Goal: Task Accomplishment & Management: Complete application form

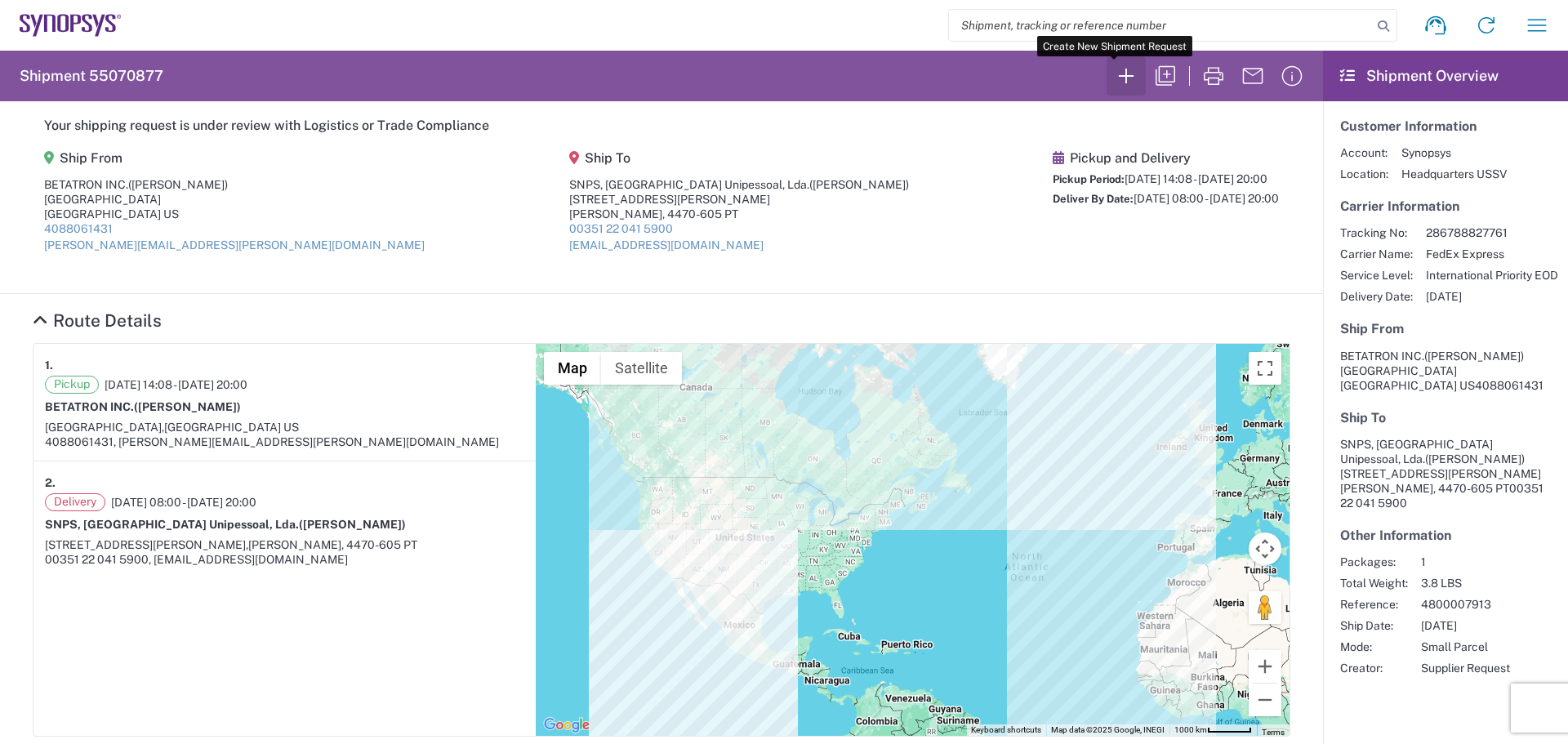
click at [1115, 74] on icon "button" at bounding box center [1125, 76] width 26 height 26
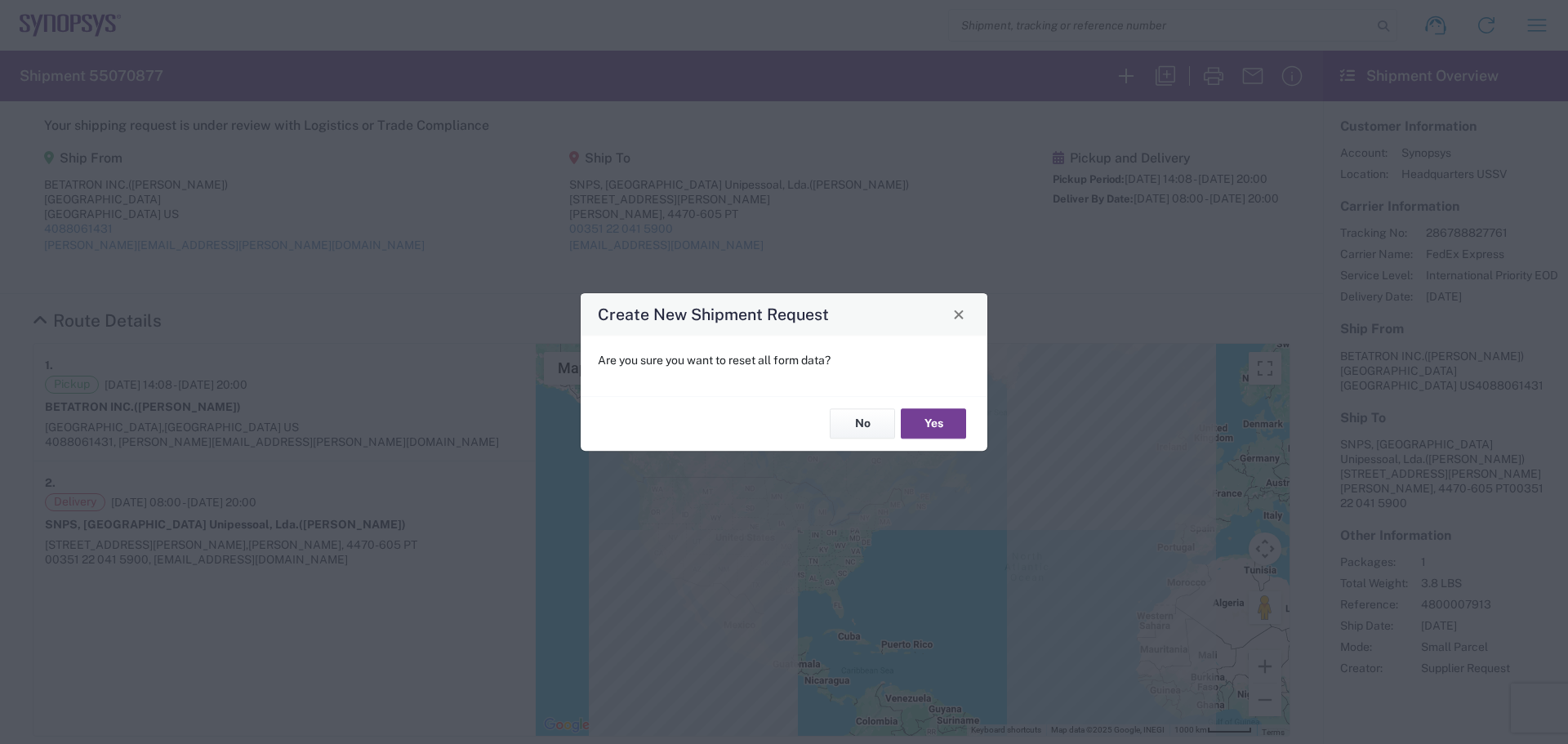
click at [926, 415] on button "Yes" at bounding box center [933, 424] width 65 height 30
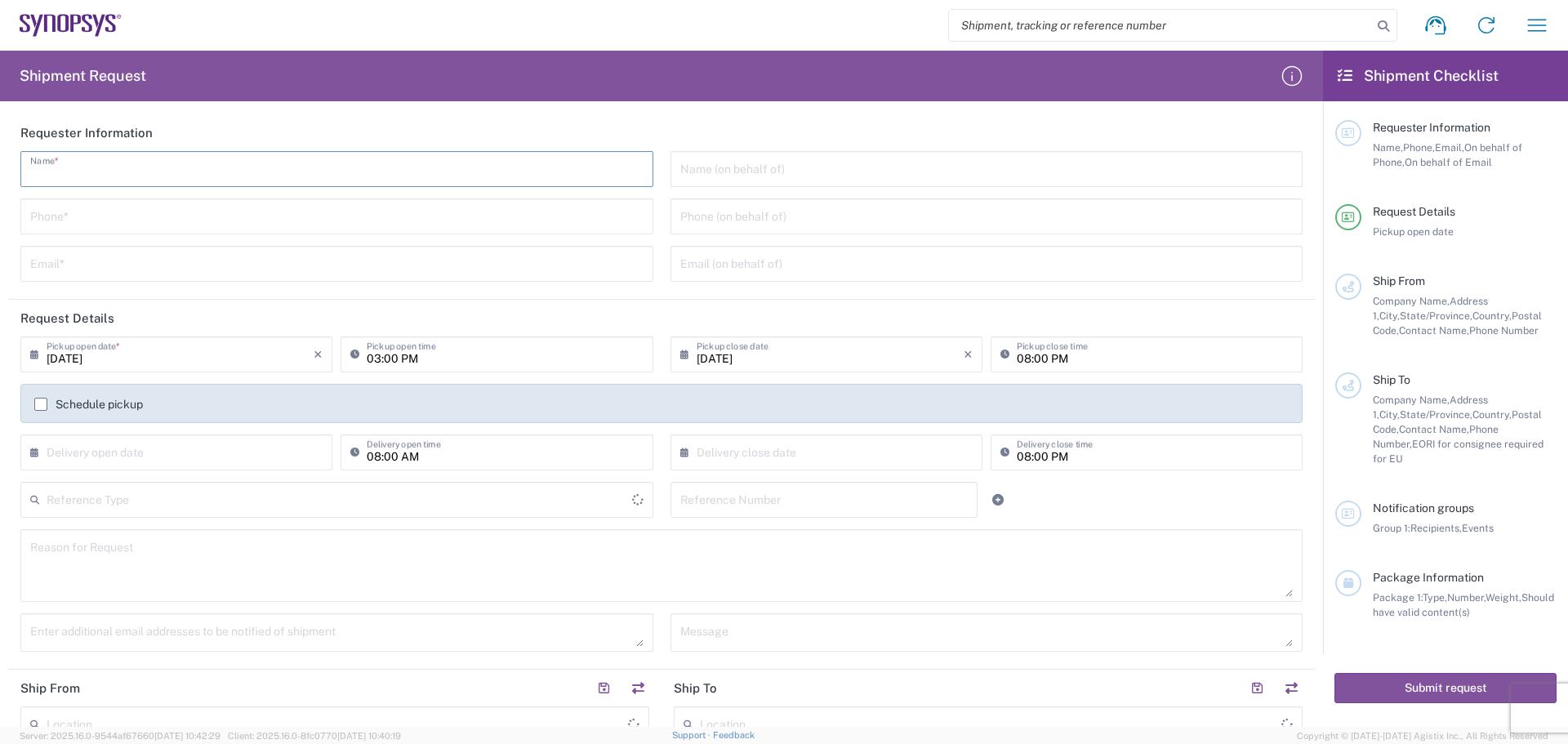
click at [100, 175] on input "text" at bounding box center [337, 168] width 613 height 29
type input "[GEOGRAPHIC_DATA]"
type input "[PERSON_NAME]"
type input "4088061431"
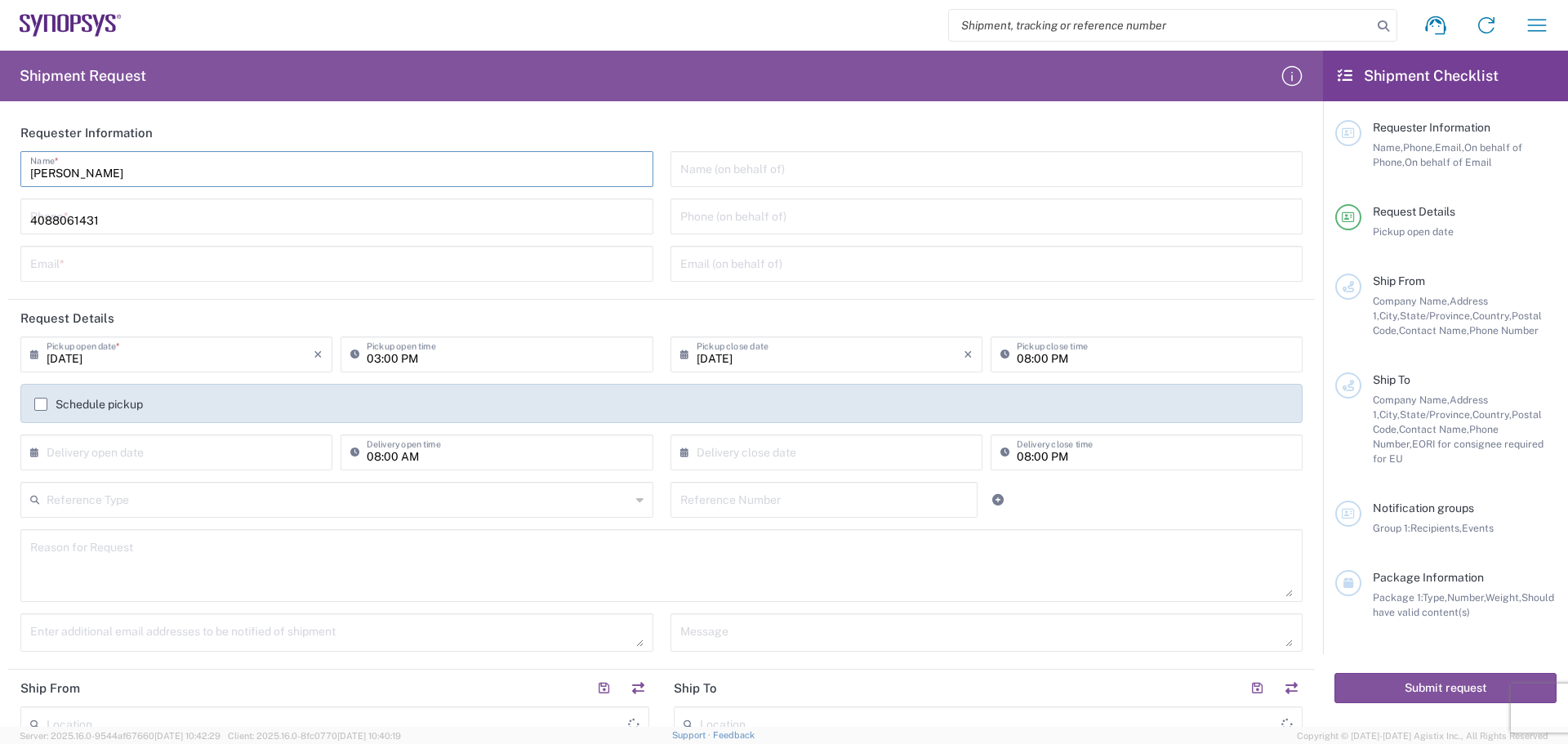
type input "[PERSON_NAME][EMAIL_ADDRESS][PERSON_NAME][DOMAIN_NAME]"
click at [694, 225] on input "tel" at bounding box center [987, 215] width 613 height 29
type input "4088061431"
click at [56, 454] on input "text" at bounding box center [180, 451] width 267 height 29
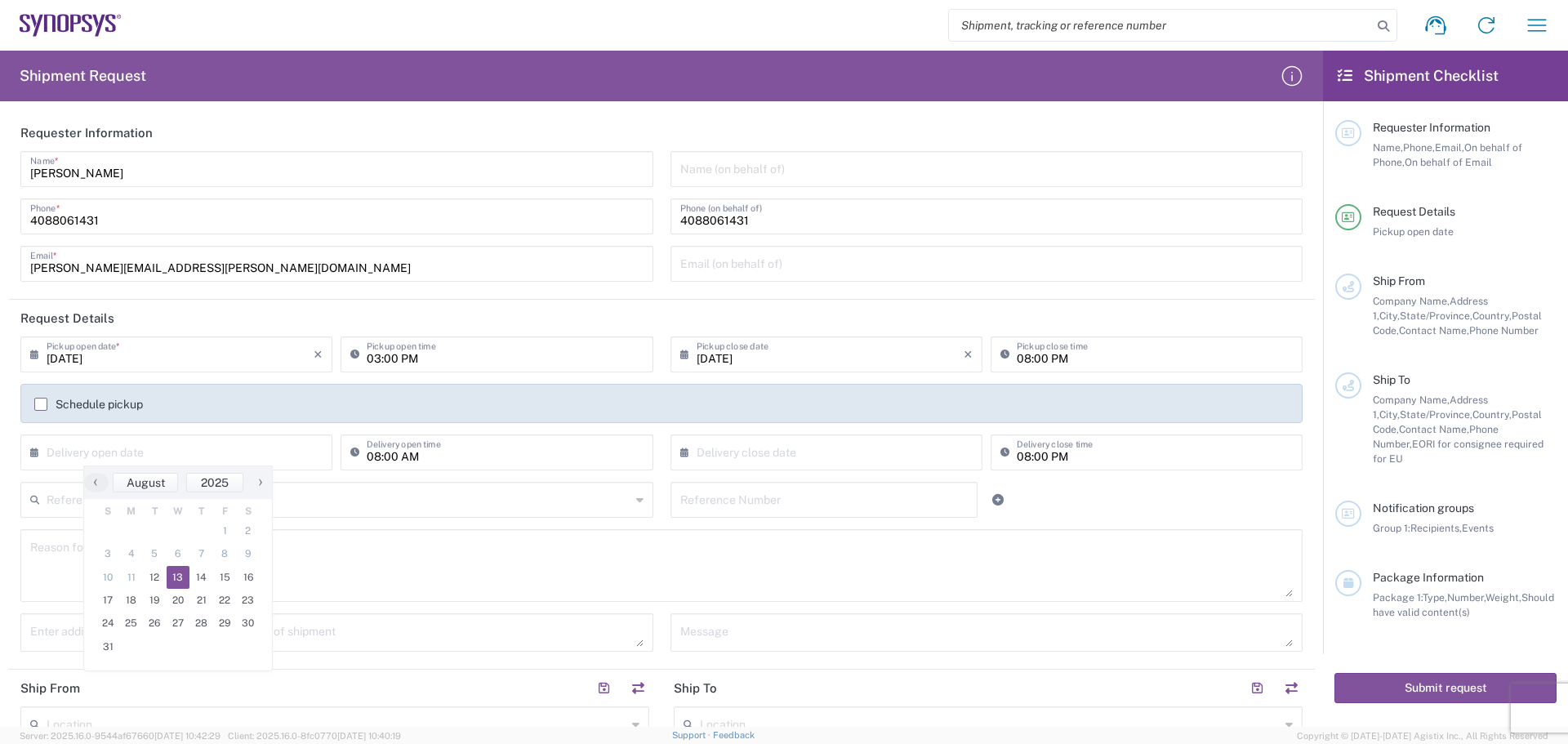
click at [185, 584] on span "13" at bounding box center [178, 577] width 24 height 23
type input "[DATE]"
click at [687, 452] on icon at bounding box center [689, 452] width 16 height 26
click at [698, 453] on input "text" at bounding box center [830, 451] width 267 height 29
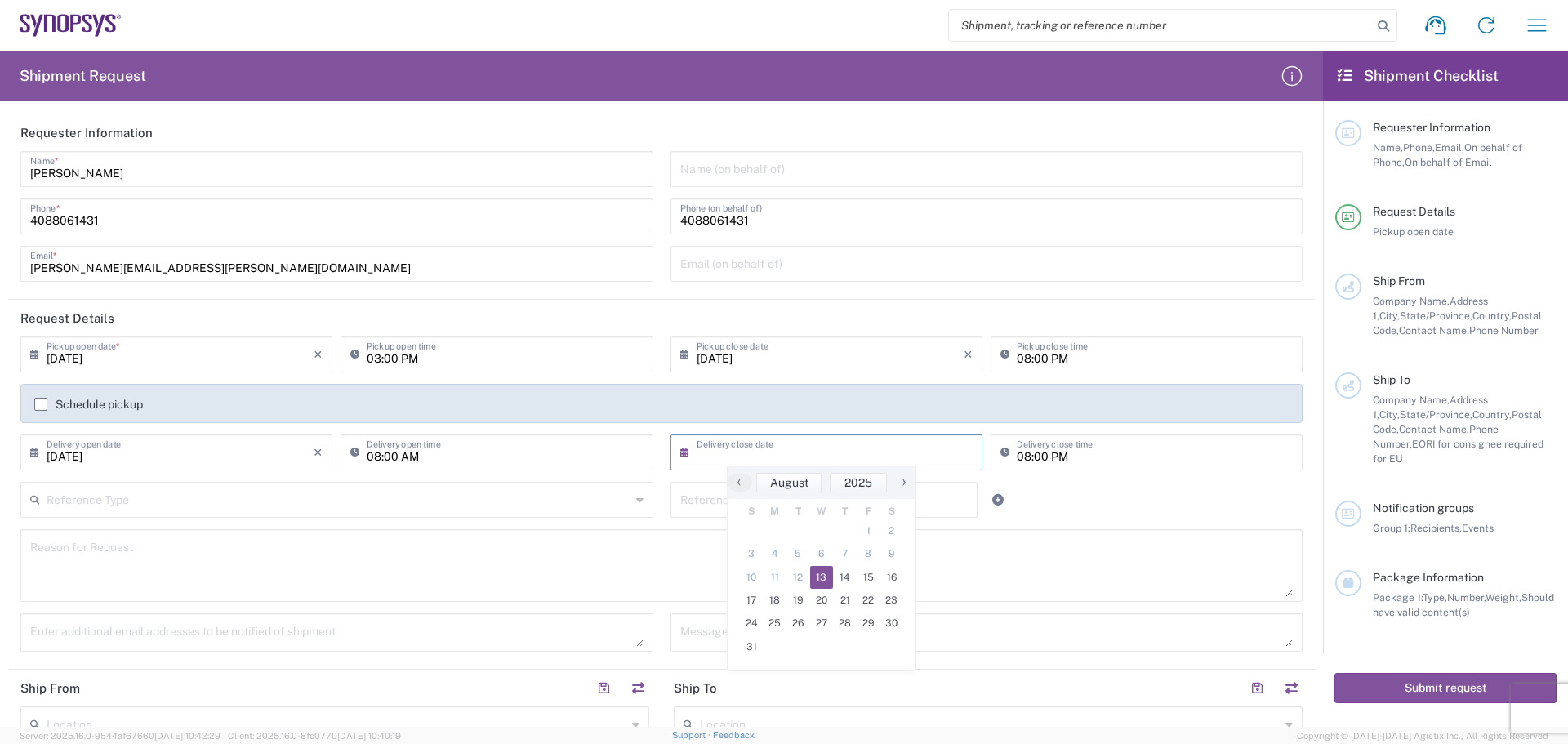
click at [828, 580] on span "13" at bounding box center [821, 577] width 24 height 23
type input "[DATE]"
click at [98, 501] on input "text" at bounding box center [338, 499] width 584 height 29
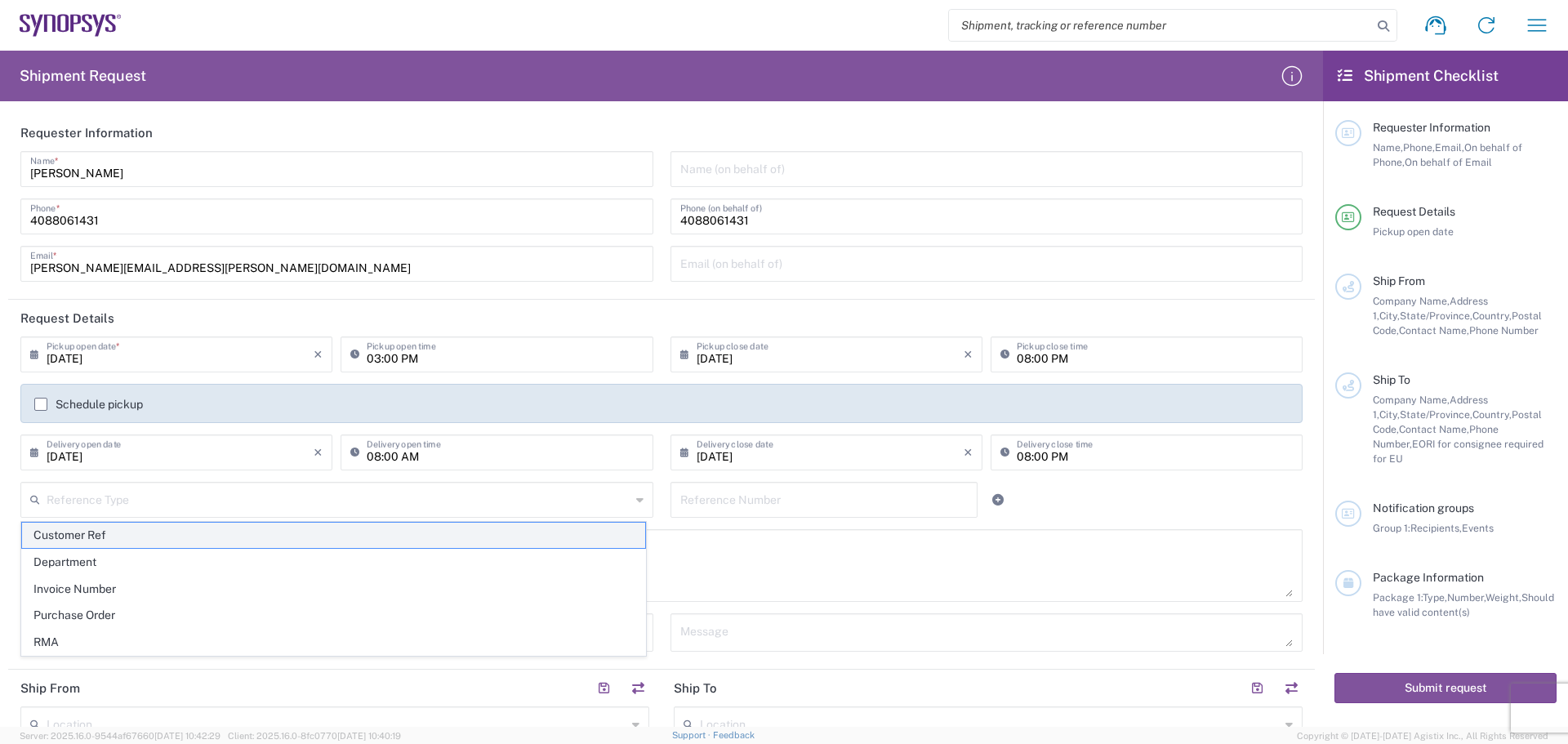
click at [131, 544] on span "Customer Ref" at bounding box center [333, 536] width 623 height 25
type input "Customer Ref"
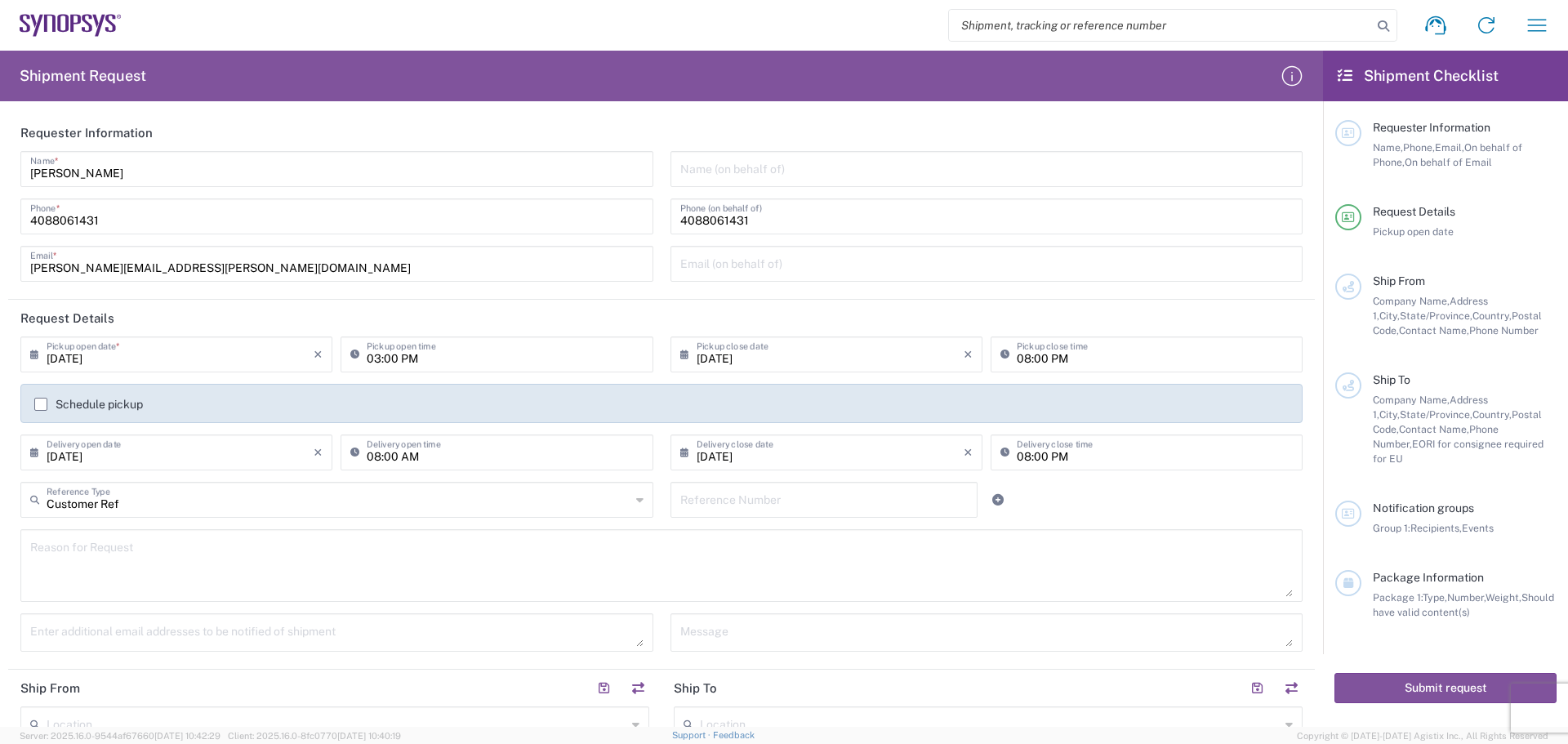
click at [681, 504] on input "text" at bounding box center [825, 499] width 289 height 29
type input "PCIe Gen7 non-CEM ISI Fixture"
click at [36, 541] on textarea at bounding box center [661, 565] width 1262 height 63
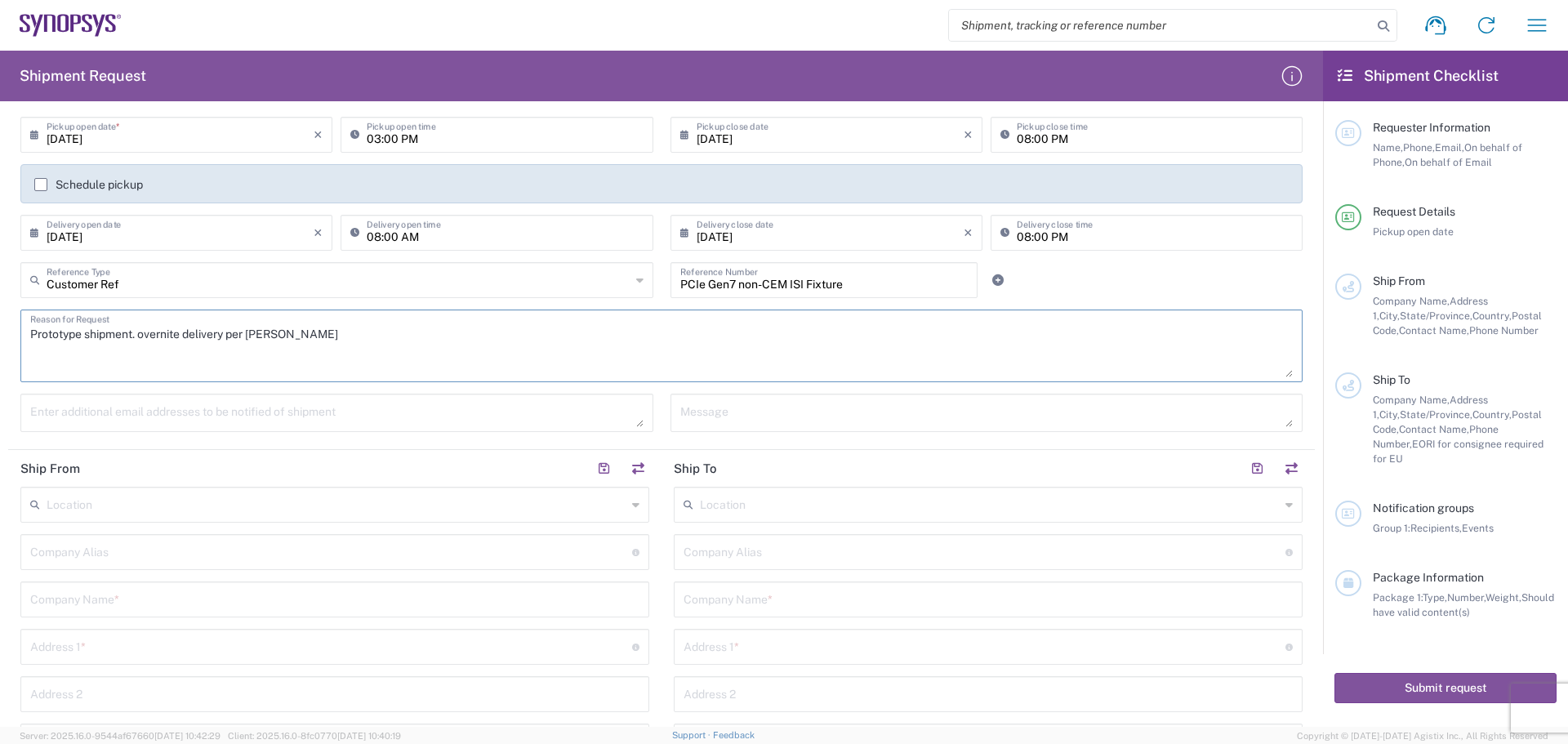
scroll to position [245, 0]
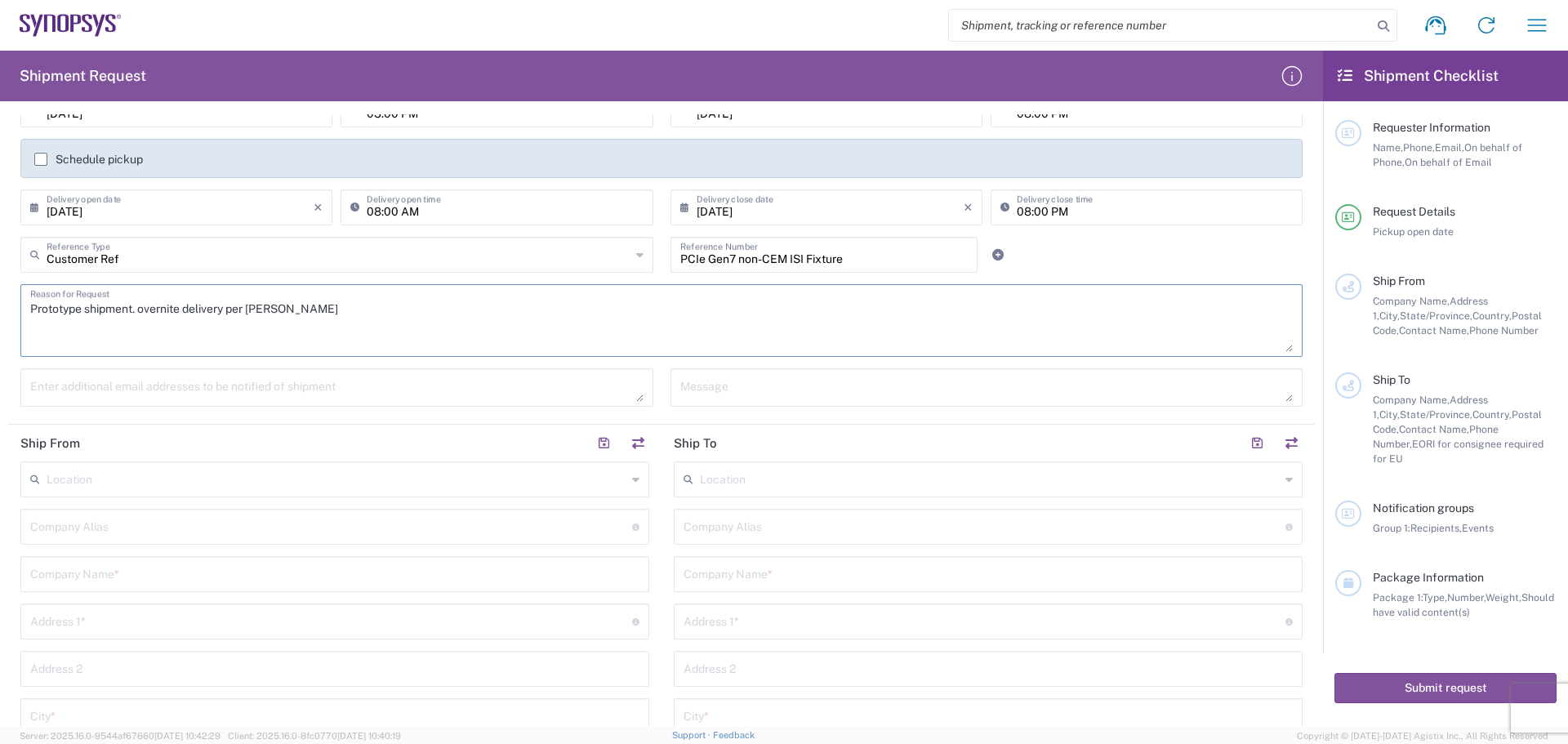
type textarea "Prototype shipment. overnite delivery per [PERSON_NAME]"
click at [110, 527] on input "text" at bounding box center [331, 526] width 602 height 29
type input "Betatron Inc."
type input "[PERSON_NAME][EMAIL_ADDRESS][PERSON_NAME][DOMAIN_NAME]"
type input "Betatron Inc."
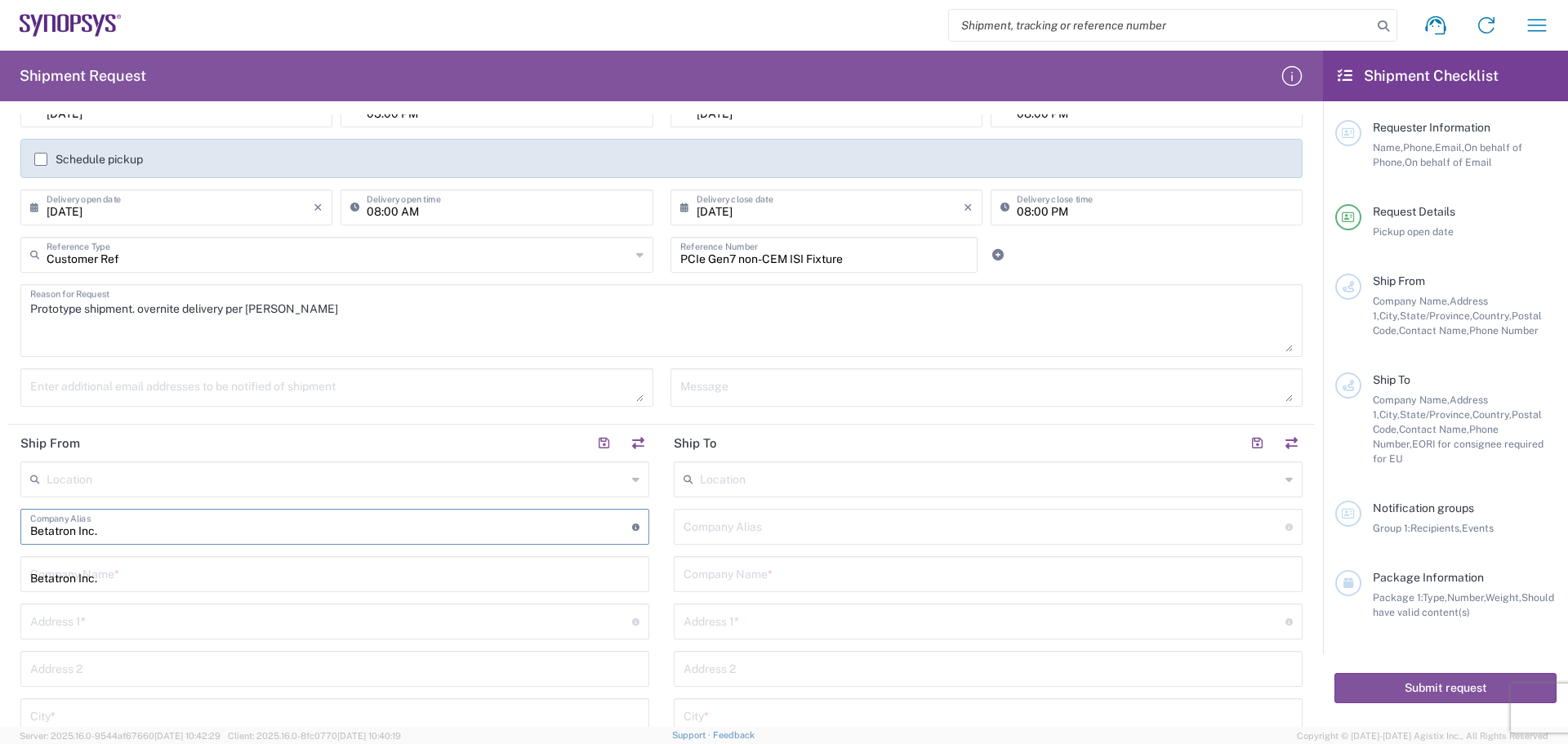
type input "[STREET_ADDRESS]"
type input "[GEOGRAPHIC_DATA][PERSON_NAME]"
type input "[US_STATE]"
type input "[GEOGRAPHIC_DATA]"
type input "95131"
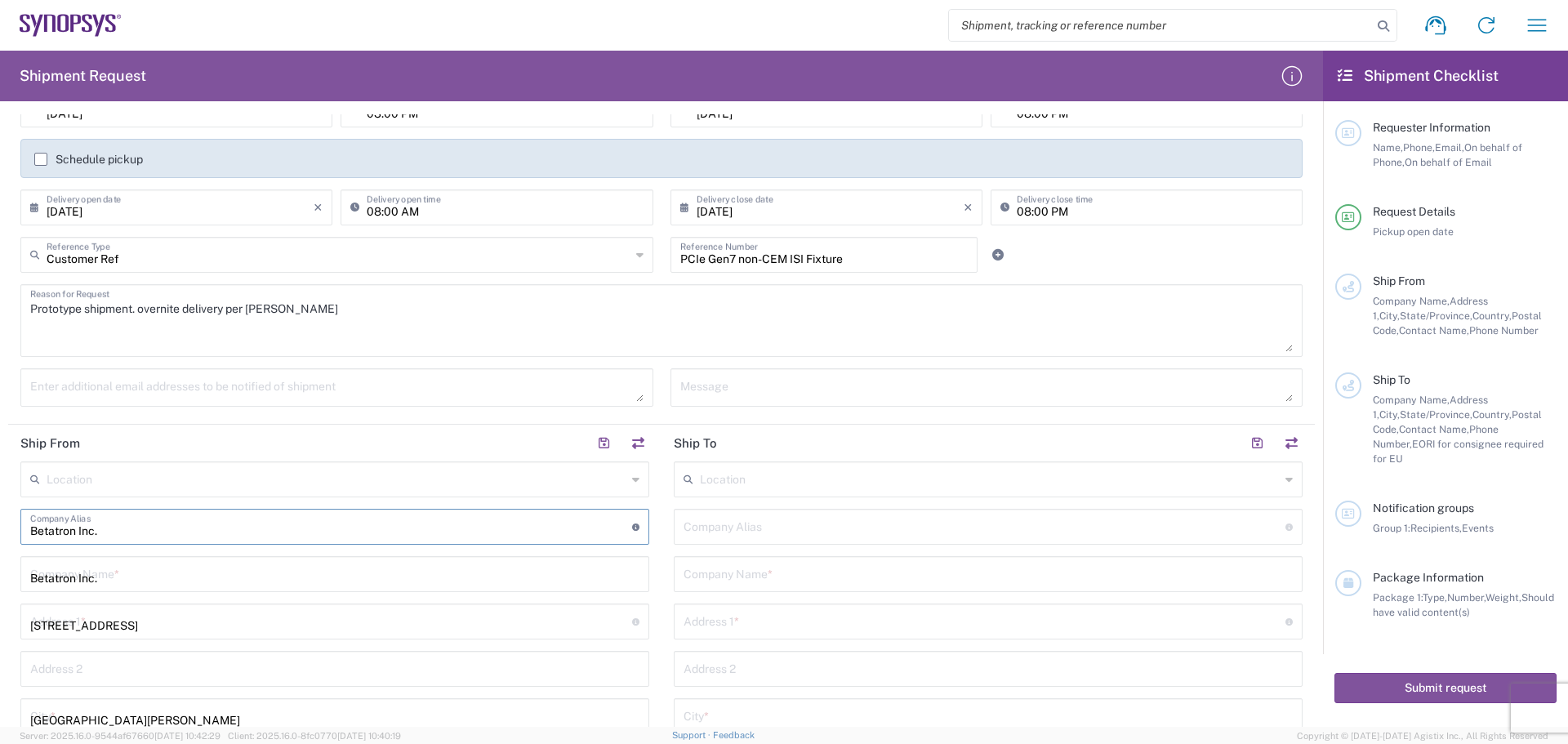
type input "4088061431"
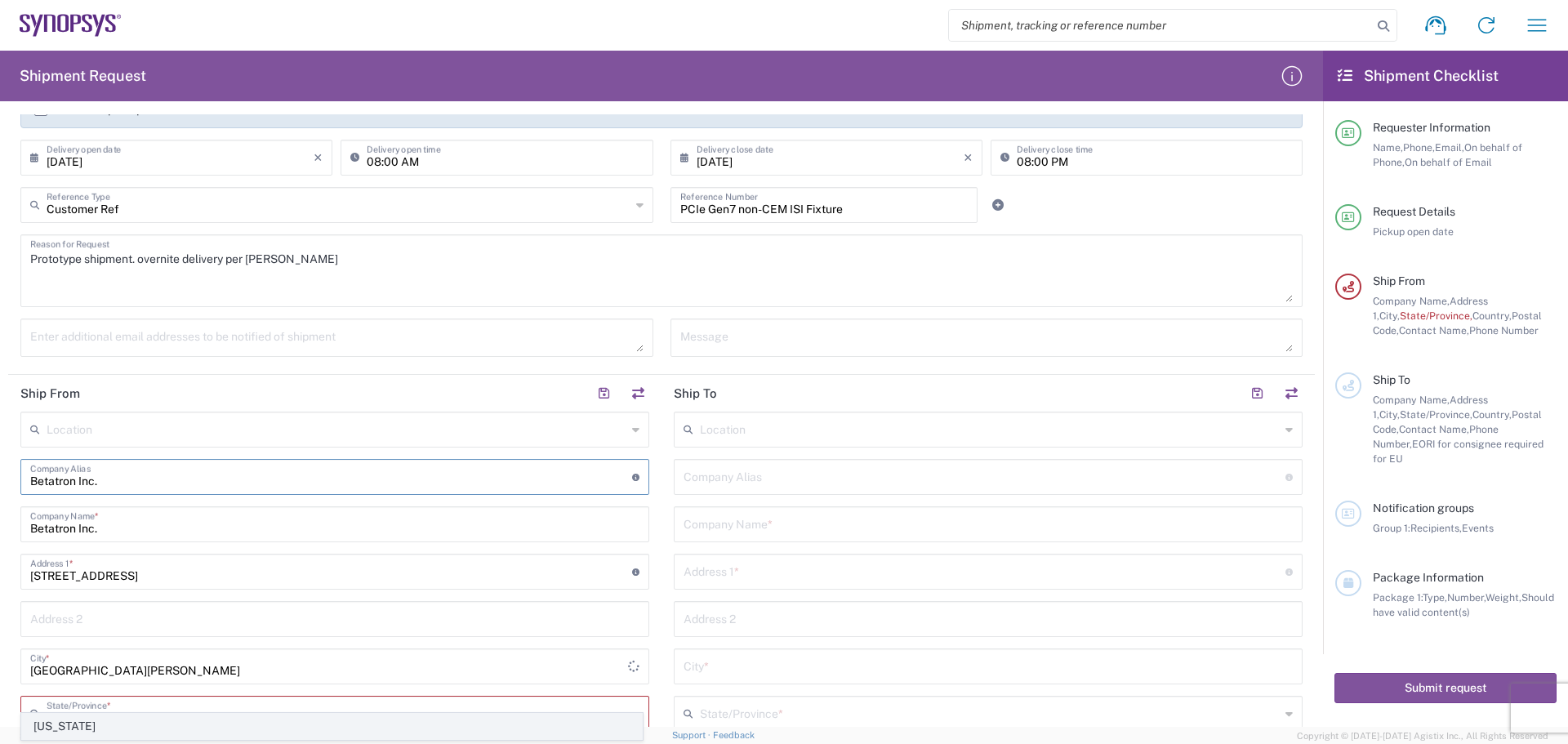
scroll to position [490, 0]
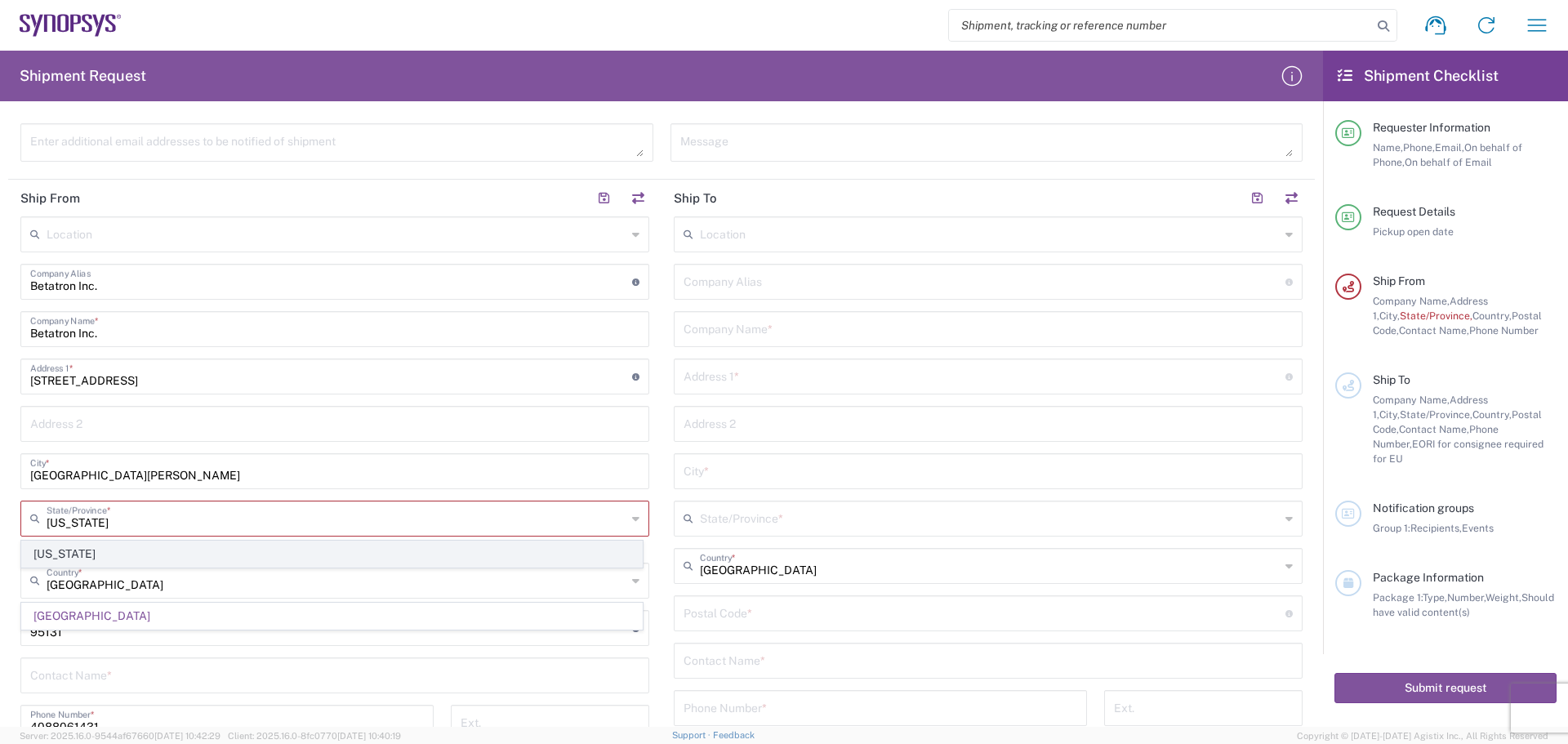
click at [155, 562] on span "[US_STATE]" at bounding box center [332, 554] width 620 height 25
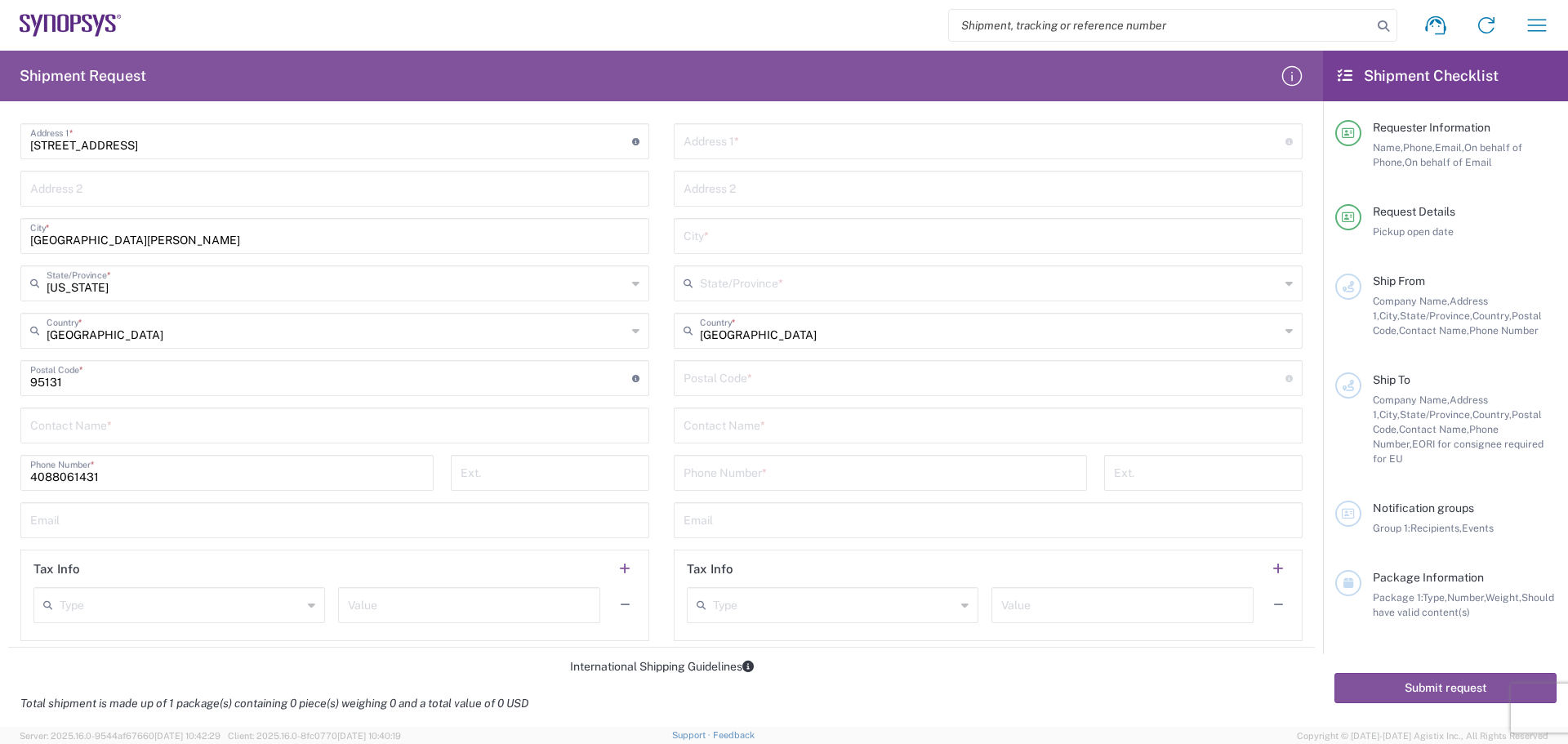
scroll to position [735, 0]
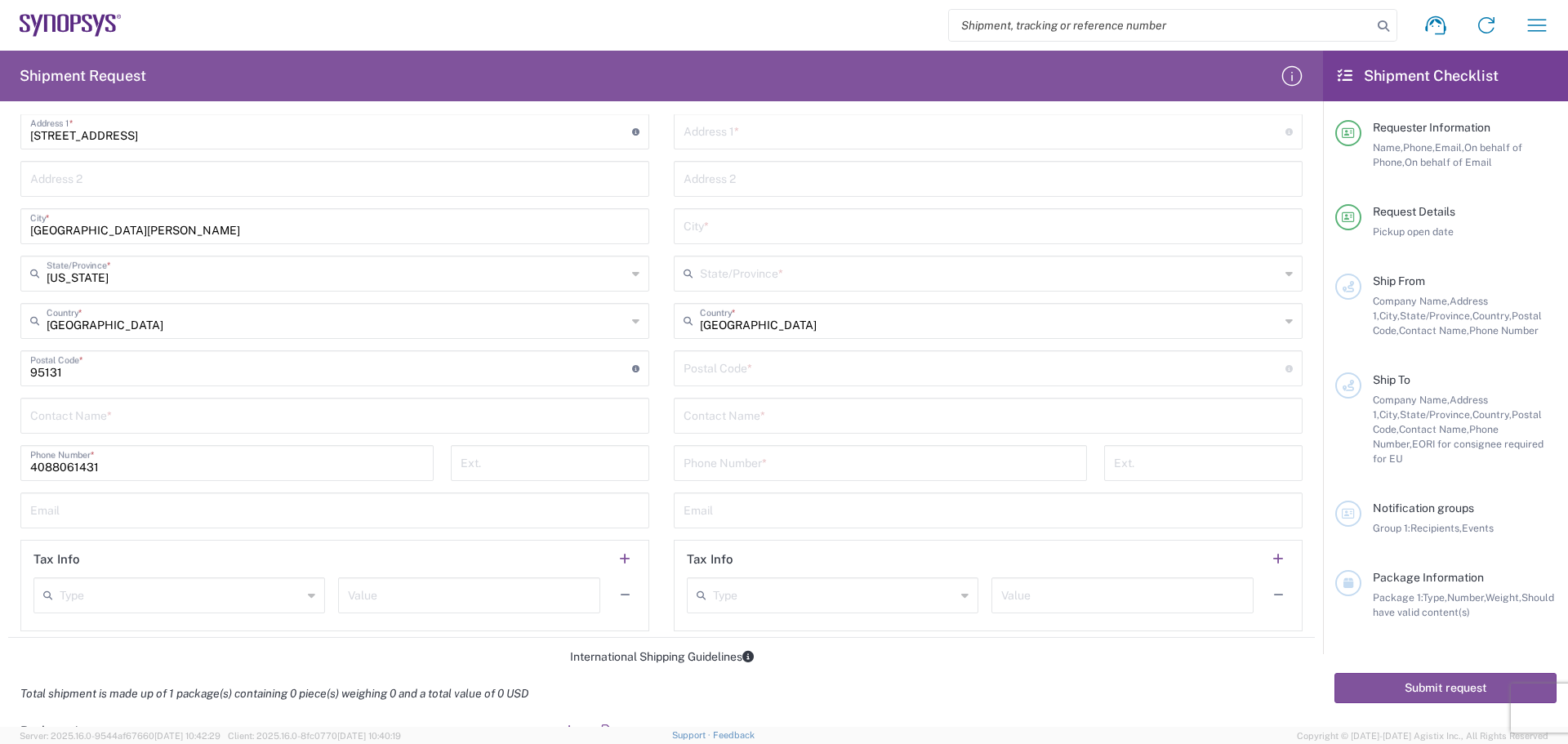
click at [48, 418] on input "text" at bounding box center [335, 414] width 609 height 29
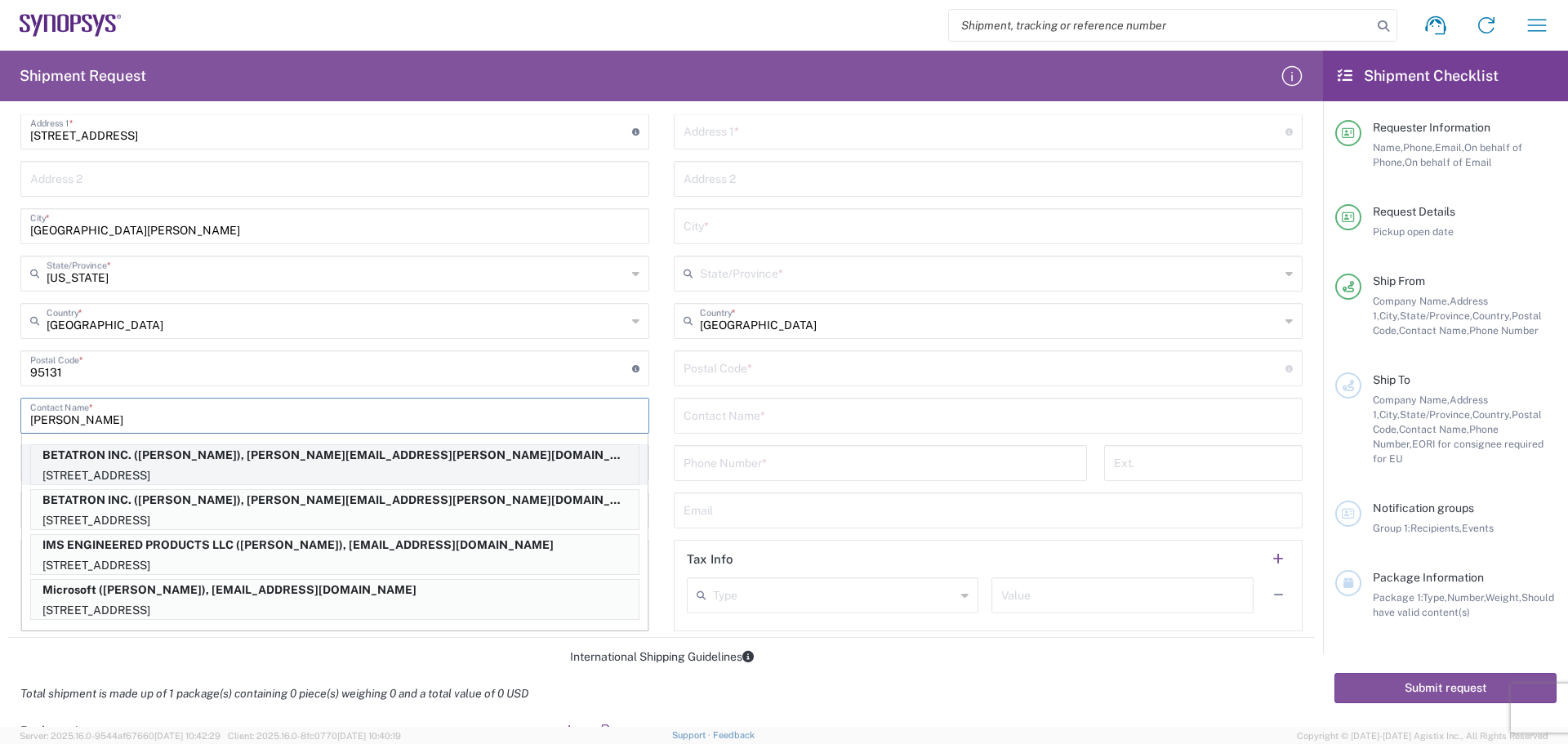
type input "[PERSON_NAME]"
click at [197, 463] on p "BETATRON INC. ([PERSON_NAME]), [PERSON_NAME][EMAIL_ADDRESS][PERSON_NAME][DOMAIN…" at bounding box center [335, 455] width 608 height 20
type input "BETATRON INC."
type input "[GEOGRAPHIC_DATA]"
type input "[US_STATE]"
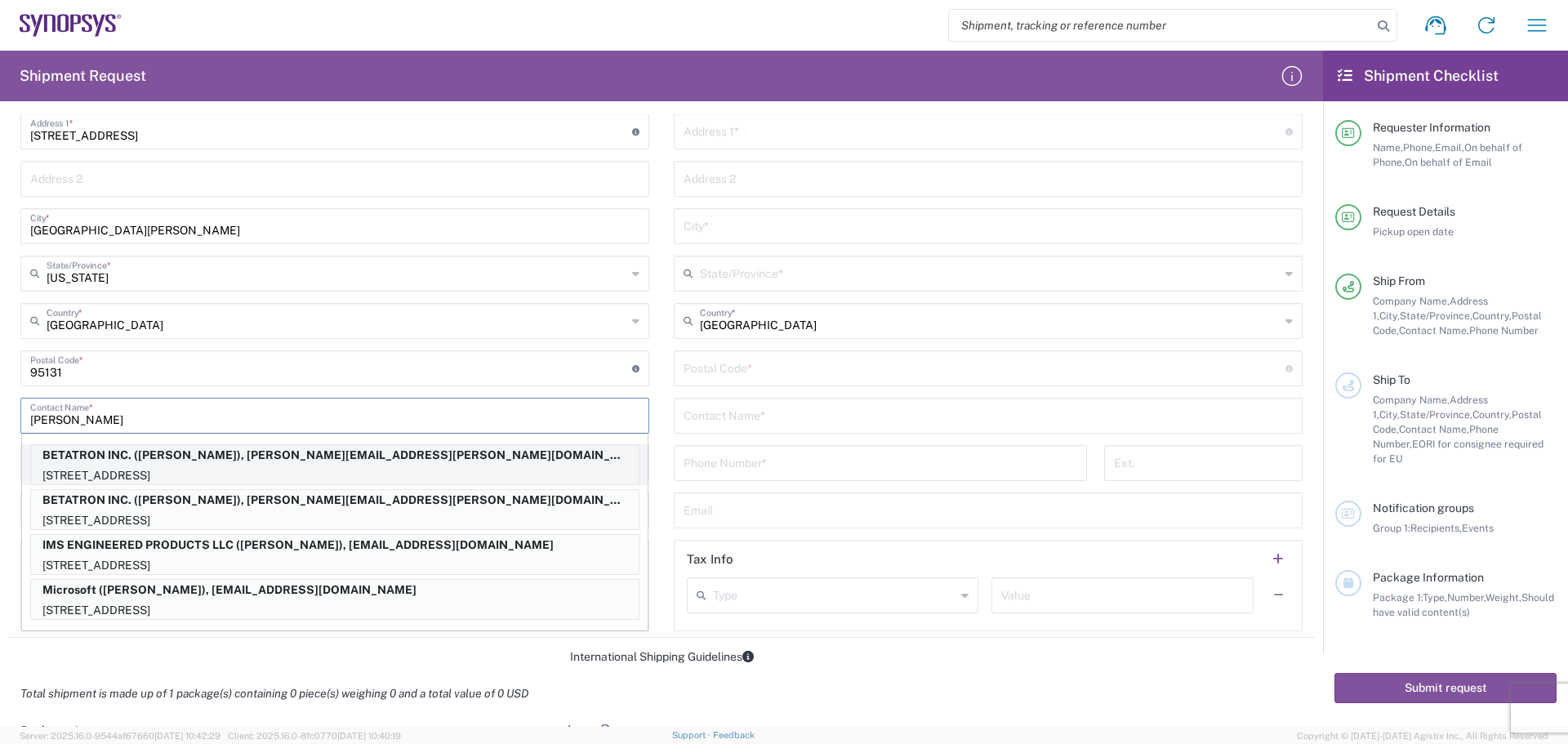
type input "[PERSON_NAME]"
type input "0000000000"
type input "[PERSON_NAME][EMAIL_ADDRESS][PERSON_NAME][DOMAIN_NAME]"
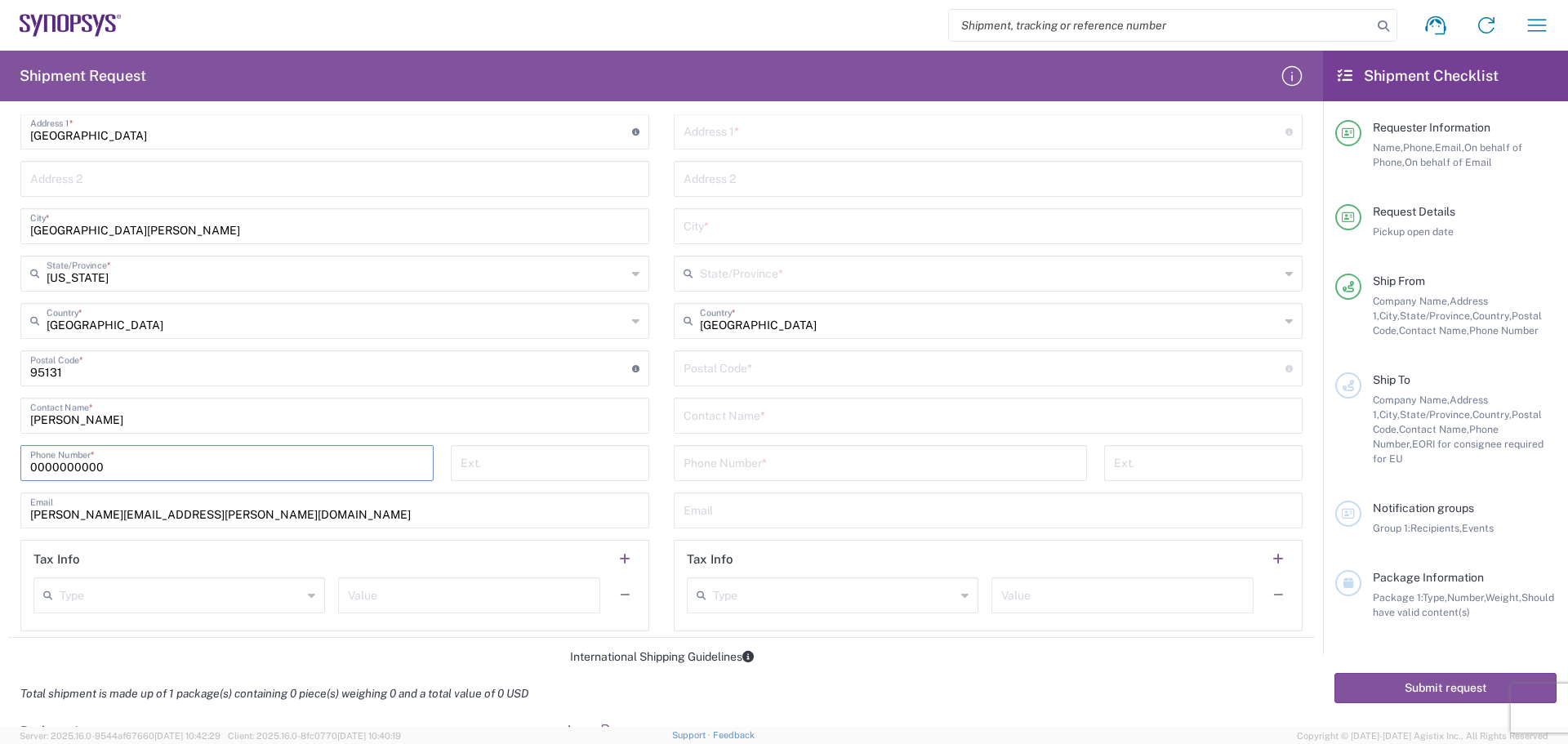
click at [114, 467] on input "0000000000" at bounding box center [227, 462] width 394 height 29
type input "0"
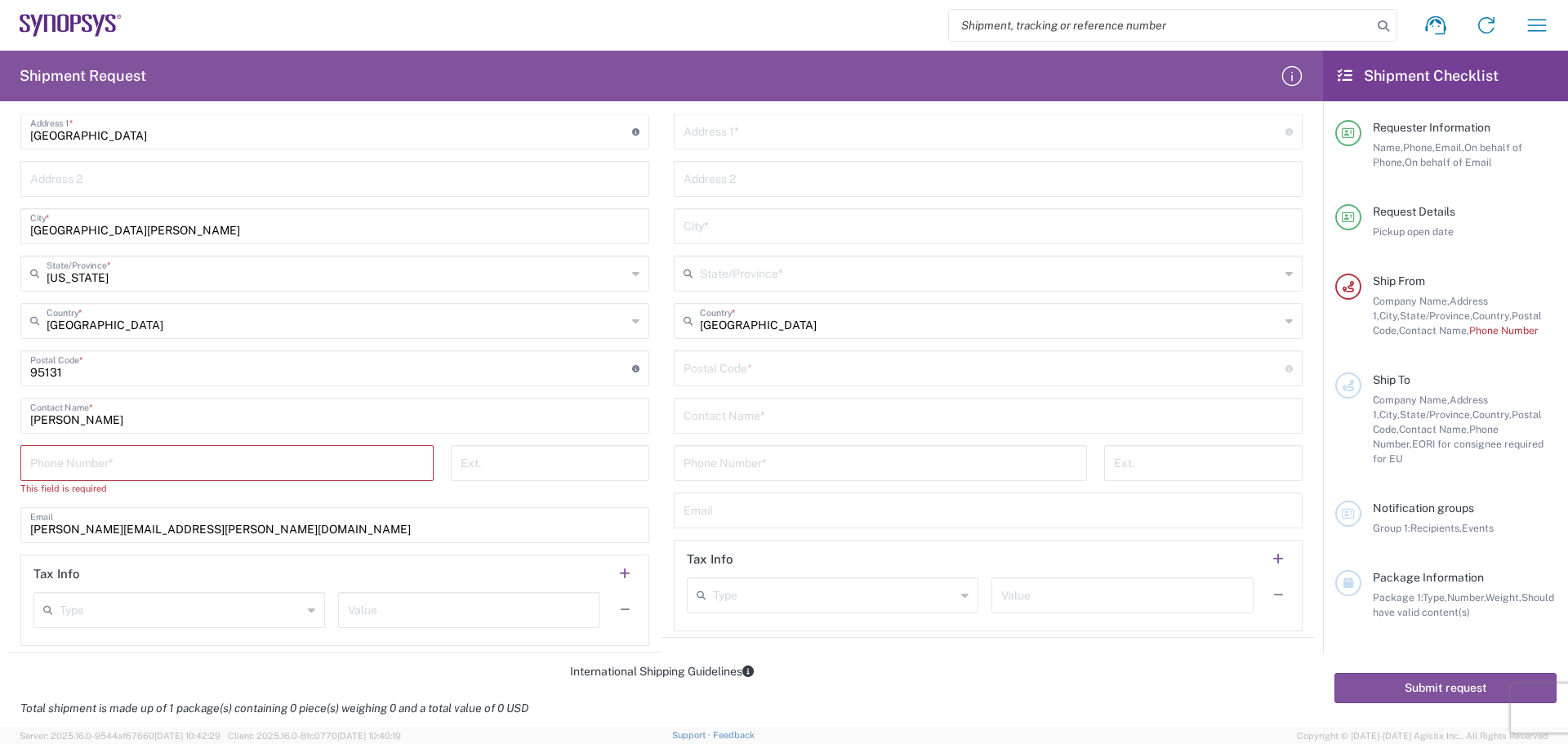
drag, startPoint x: 29, startPoint y: 467, endPoint x: 101, endPoint y: 468, distance: 72.0
click at [101, 468] on input "tel" at bounding box center [227, 462] width 394 height 29
type input "4088061431"
type input "Betatron Inc."
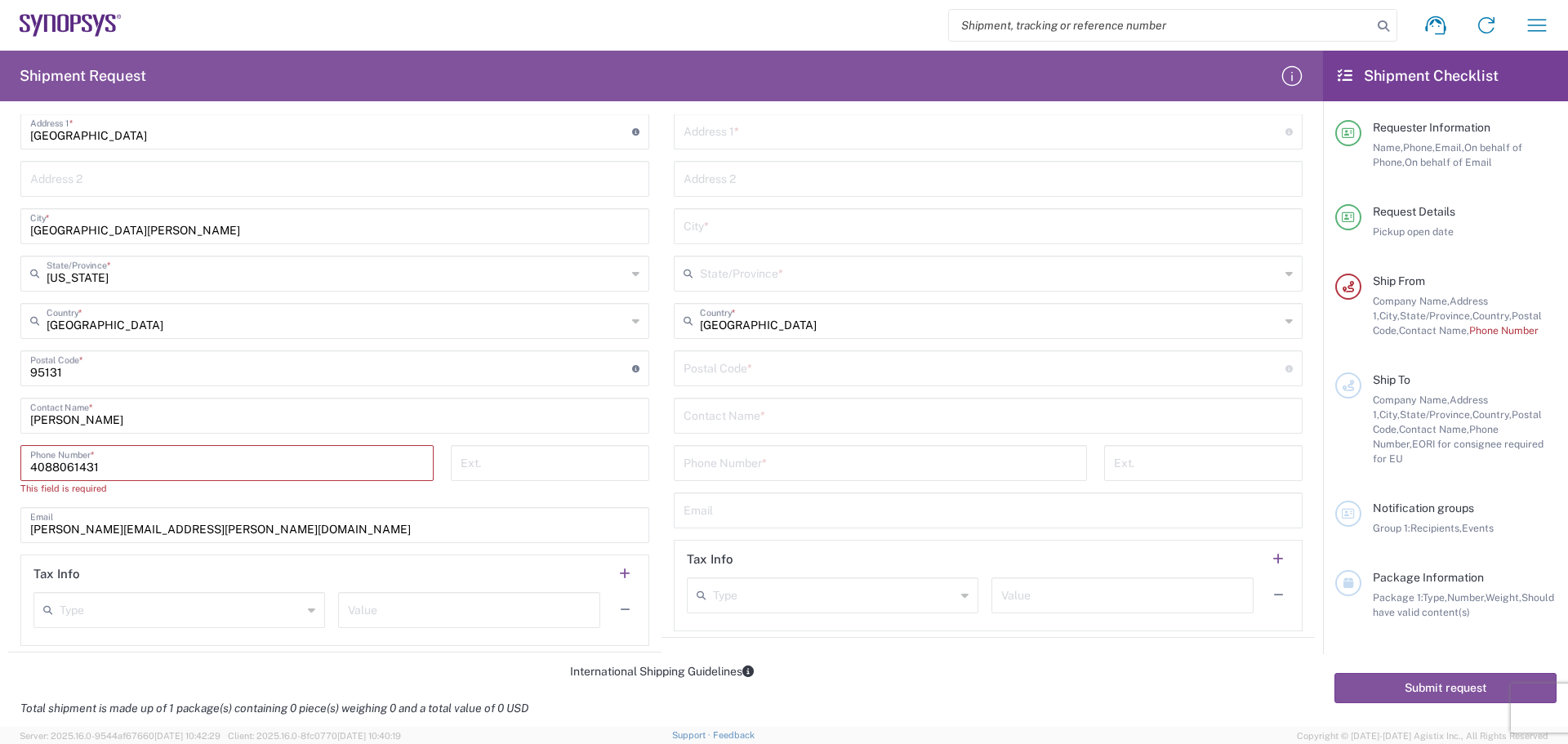
type input "[STREET_ADDRESS]"
type input "[US_STATE]"
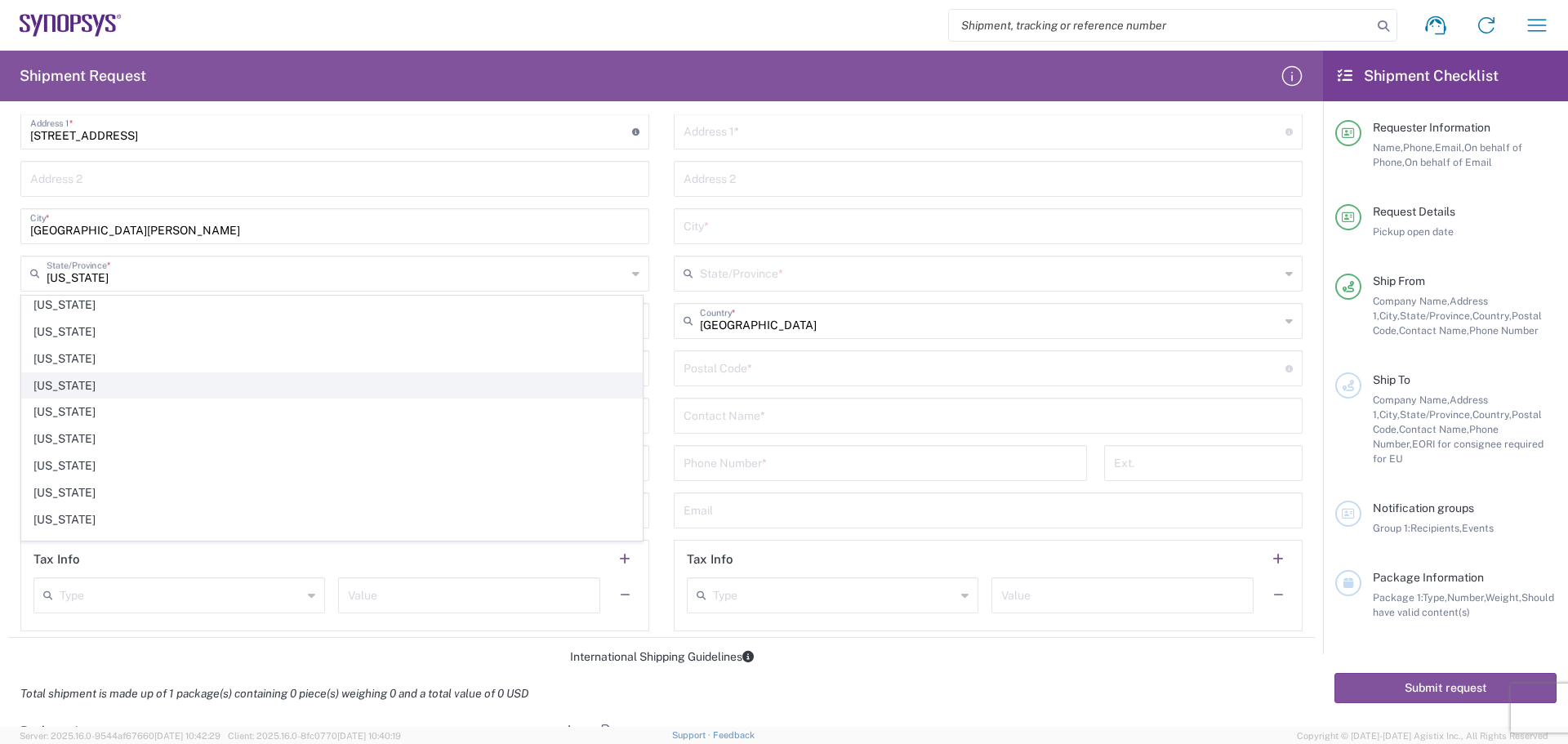
scroll to position [163, 0]
click at [171, 281] on input "[US_STATE]" at bounding box center [336, 273] width 580 height 29
click at [183, 281] on input "[US_STATE]" at bounding box center [336, 273] width 580 height 29
click at [216, 281] on input "[US_STATE]" at bounding box center [336, 273] width 580 height 29
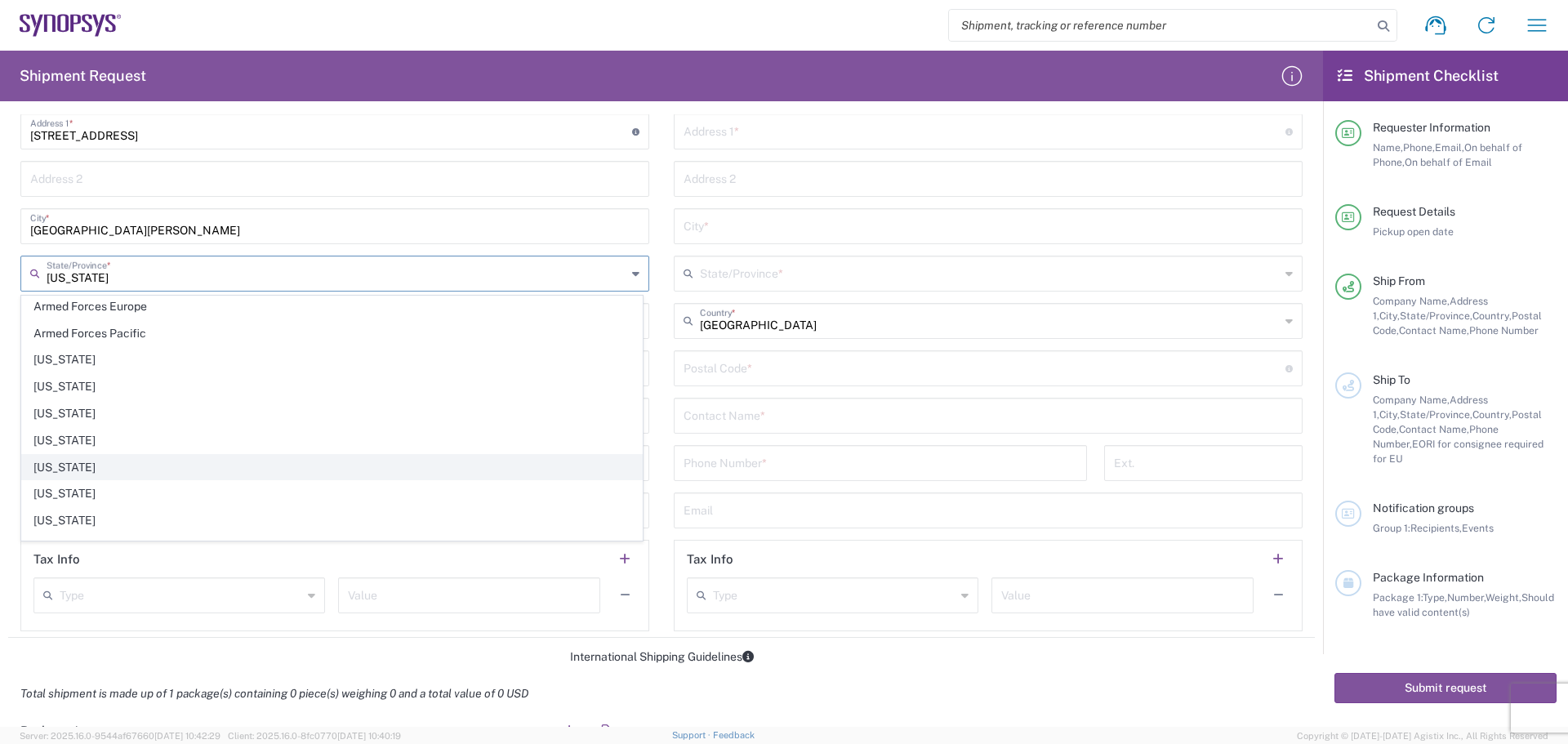
scroll to position [0, 0]
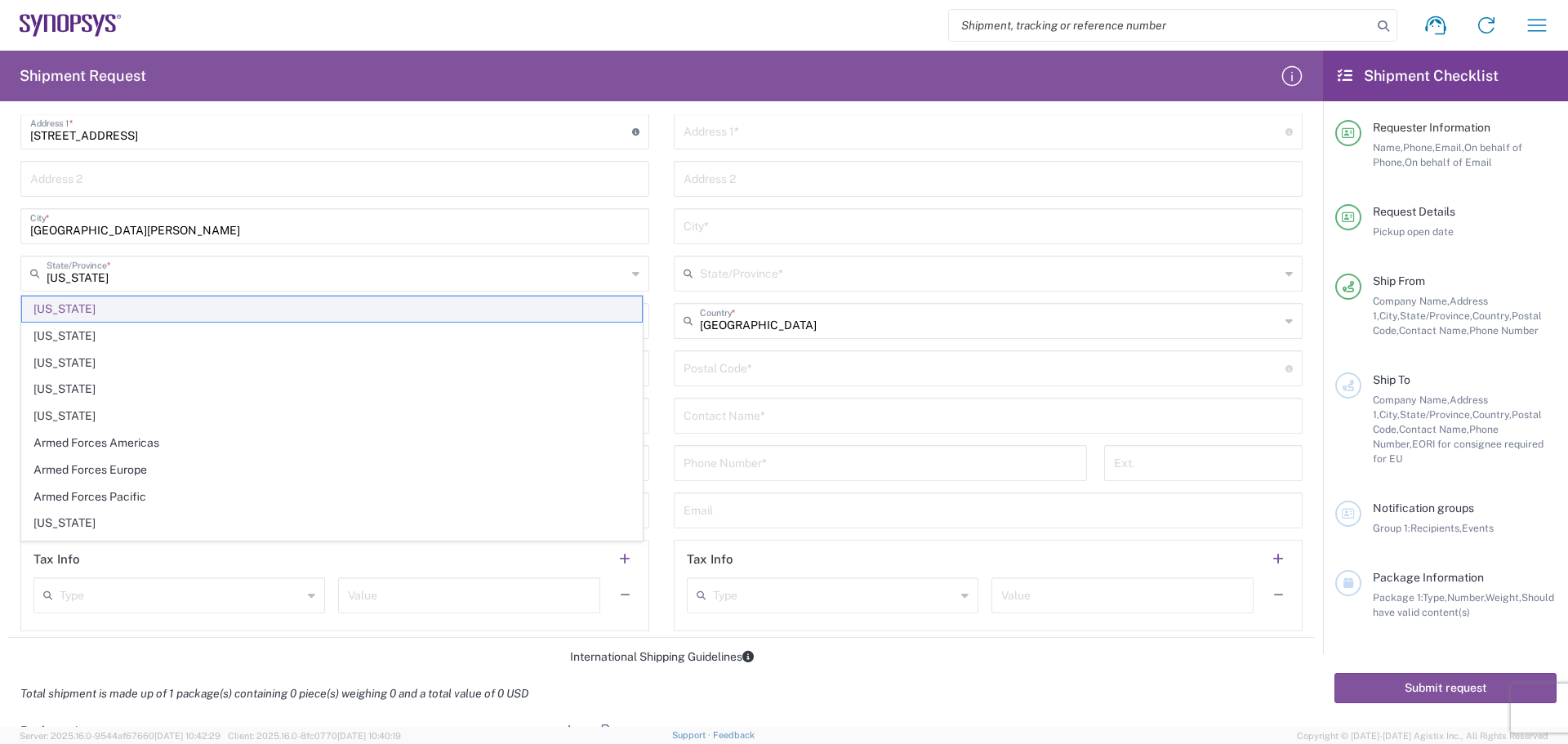
click at [109, 314] on span "[US_STATE]" at bounding box center [332, 309] width 620 height 25
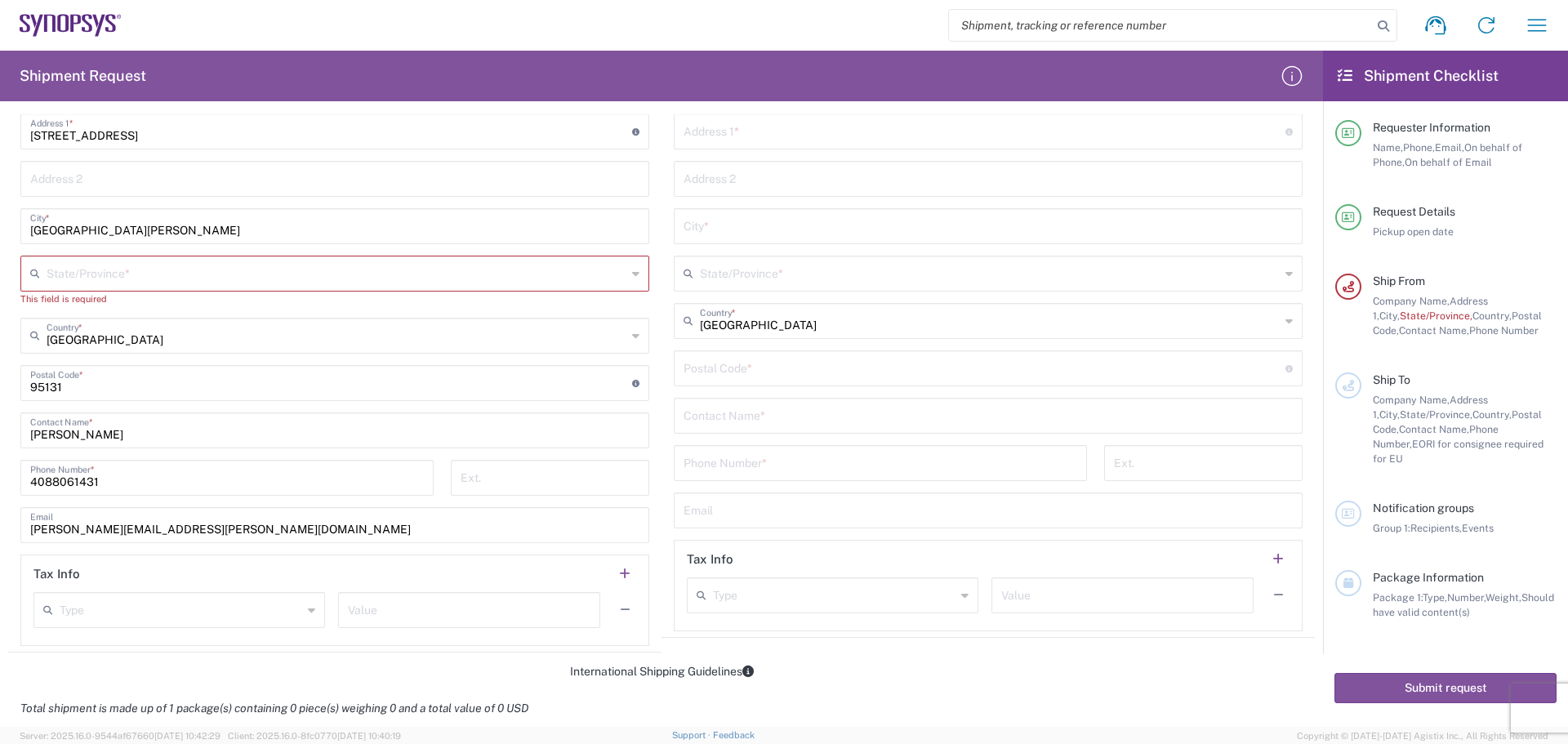
click at [191, 282] on input "text" at bounding box center [336, 273] width 580 height 29
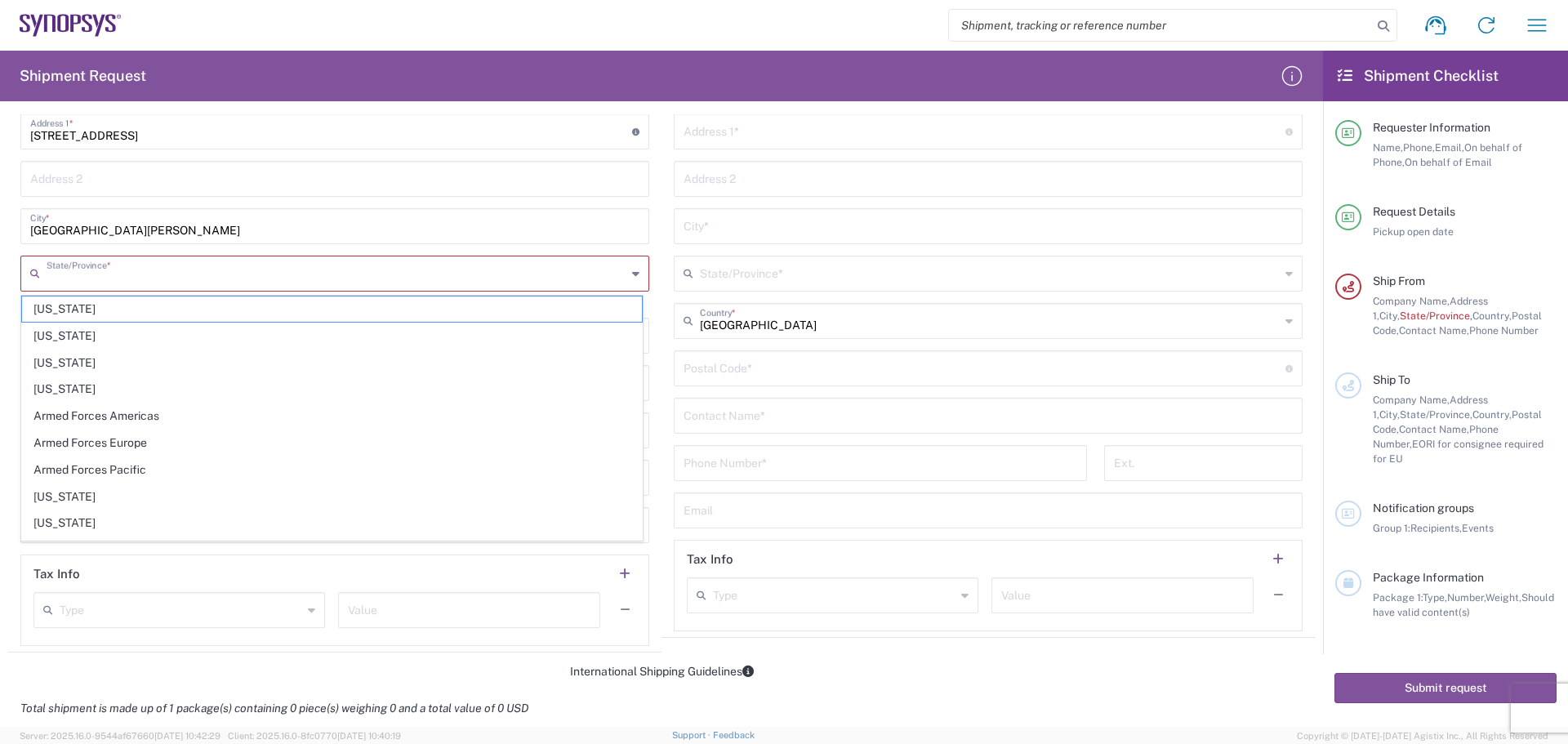
type input "[US_STATE]"
click at [92, 502] on span "[US_STATE]" at bounding box center [332, 497] width 620 height 25
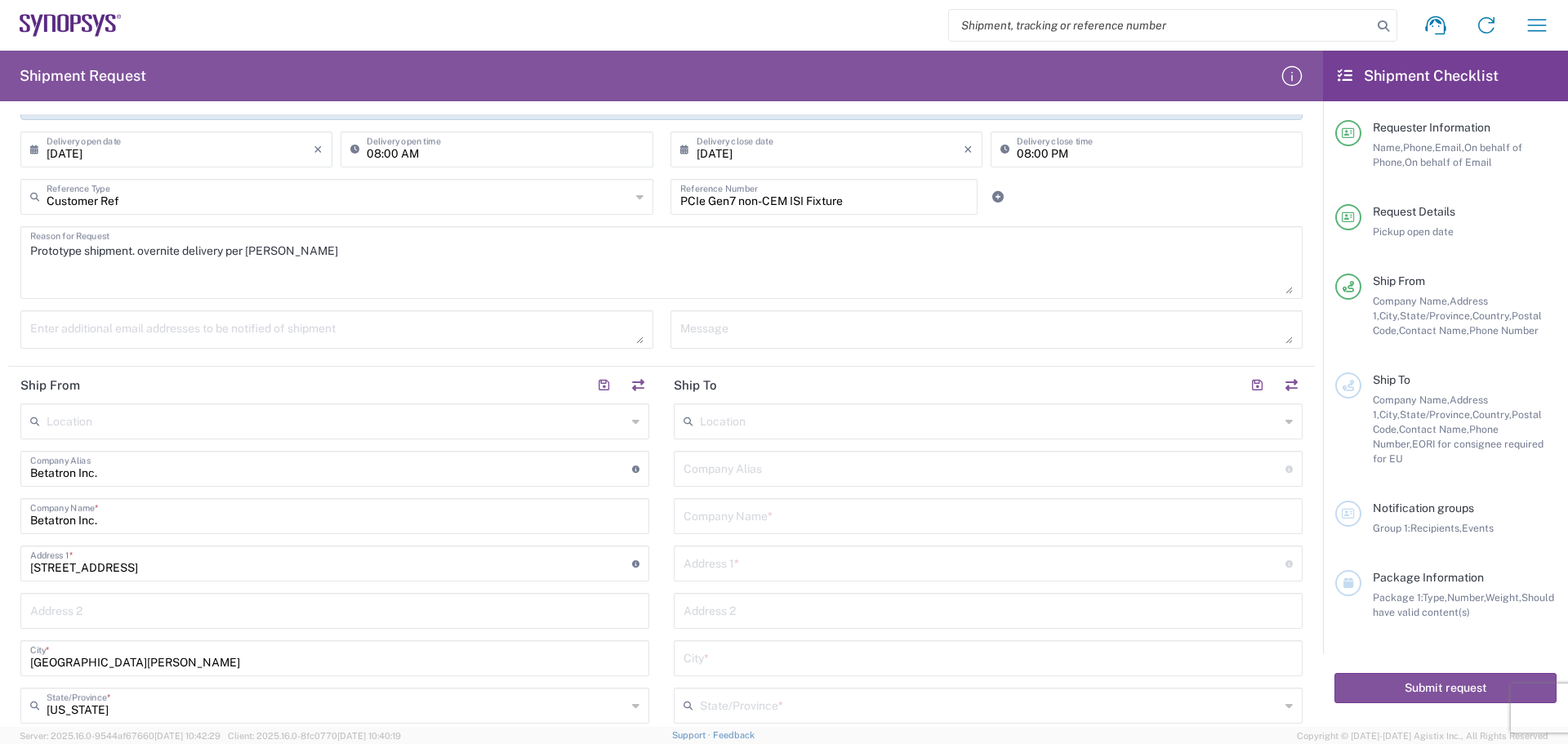
scroll to position [245, 0]
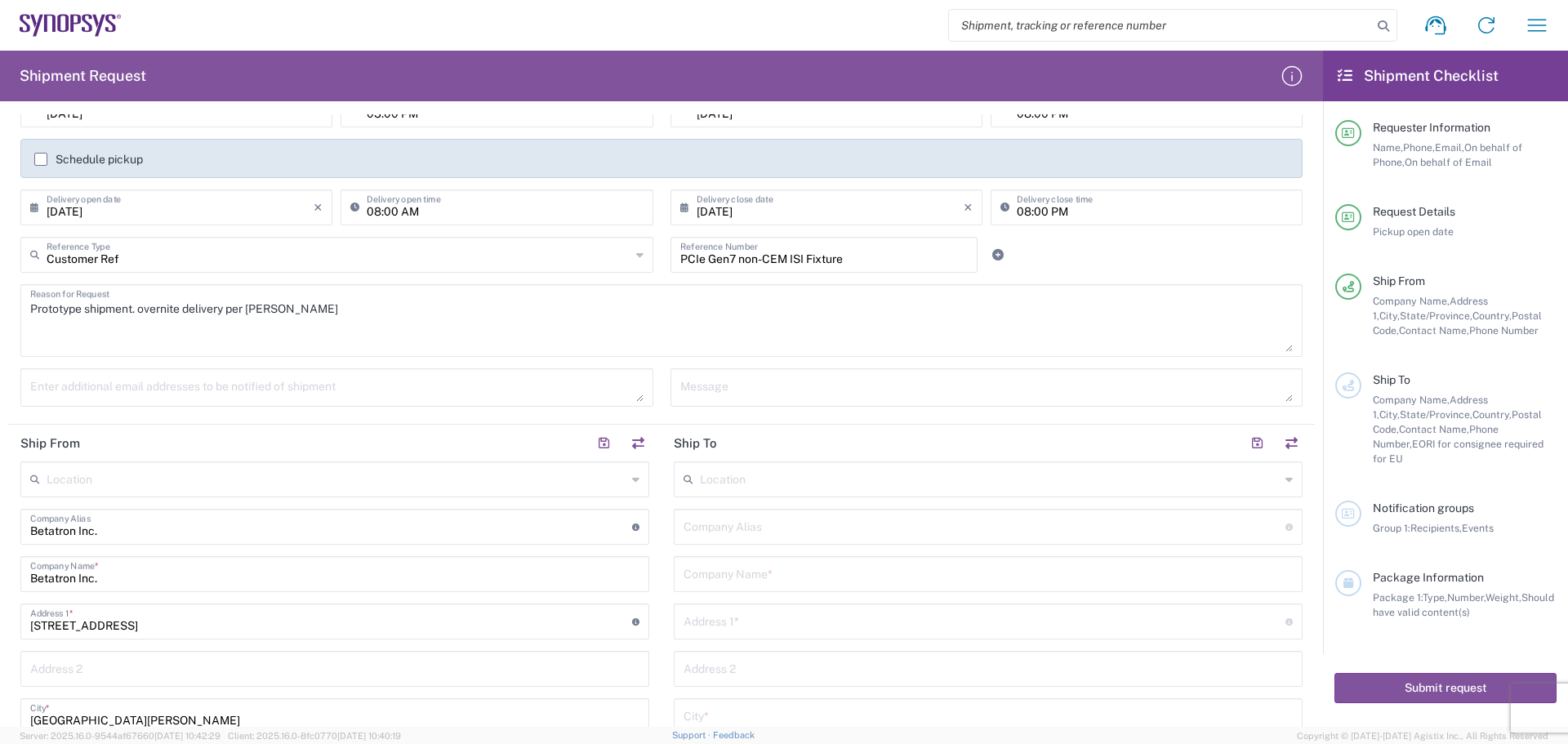
click at [735, 477] on input "text" at bounding box center [990, 478] width 580 height 29
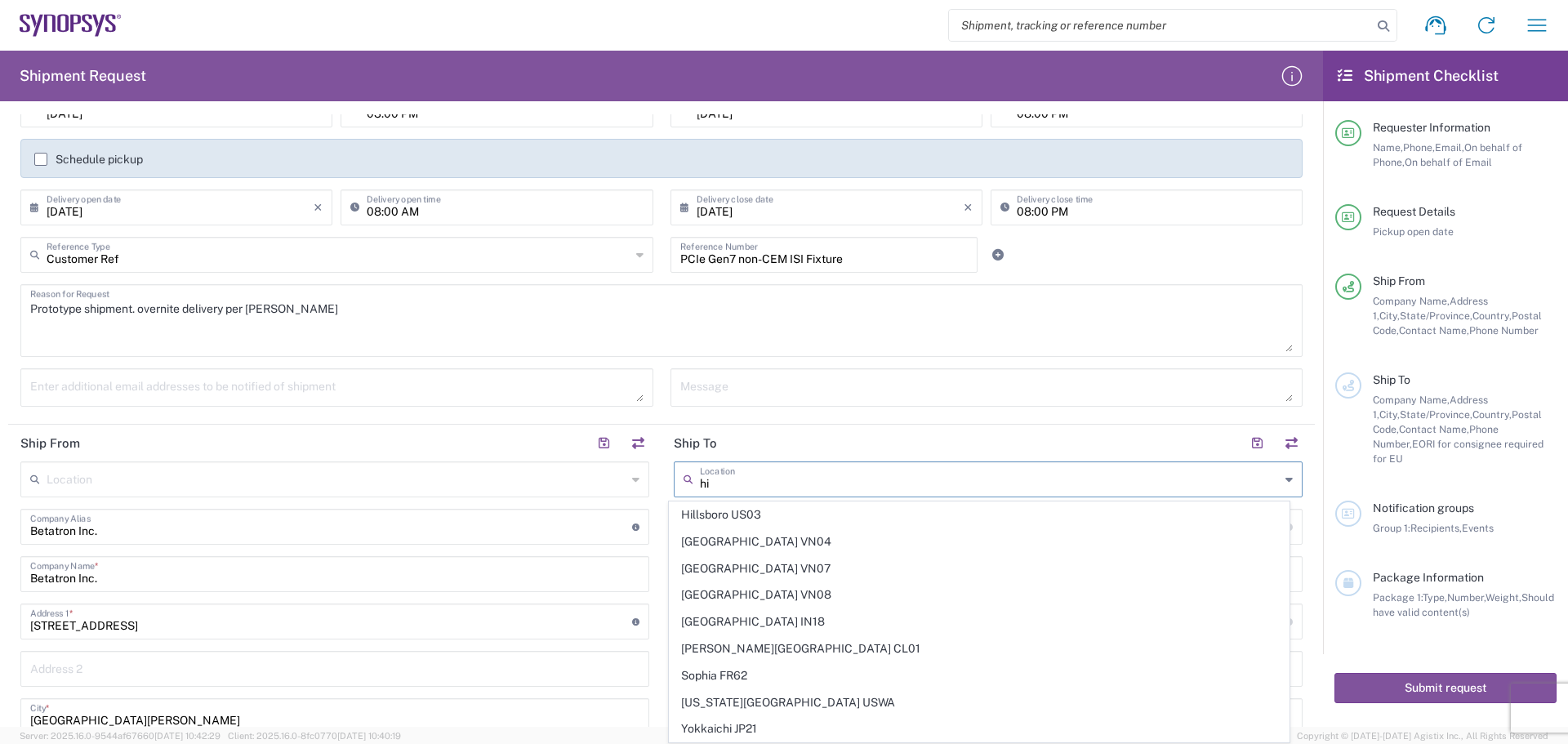
click at [763, 511] on span "Hillsboro US03" at bounding box center [980, 515] width 620 height 25
type input "Hillsboro US03"
type input "Synopsys Inc"
type input "[STREET_ADDRESS][PERSON_NAME]"
type input "Suite 400"
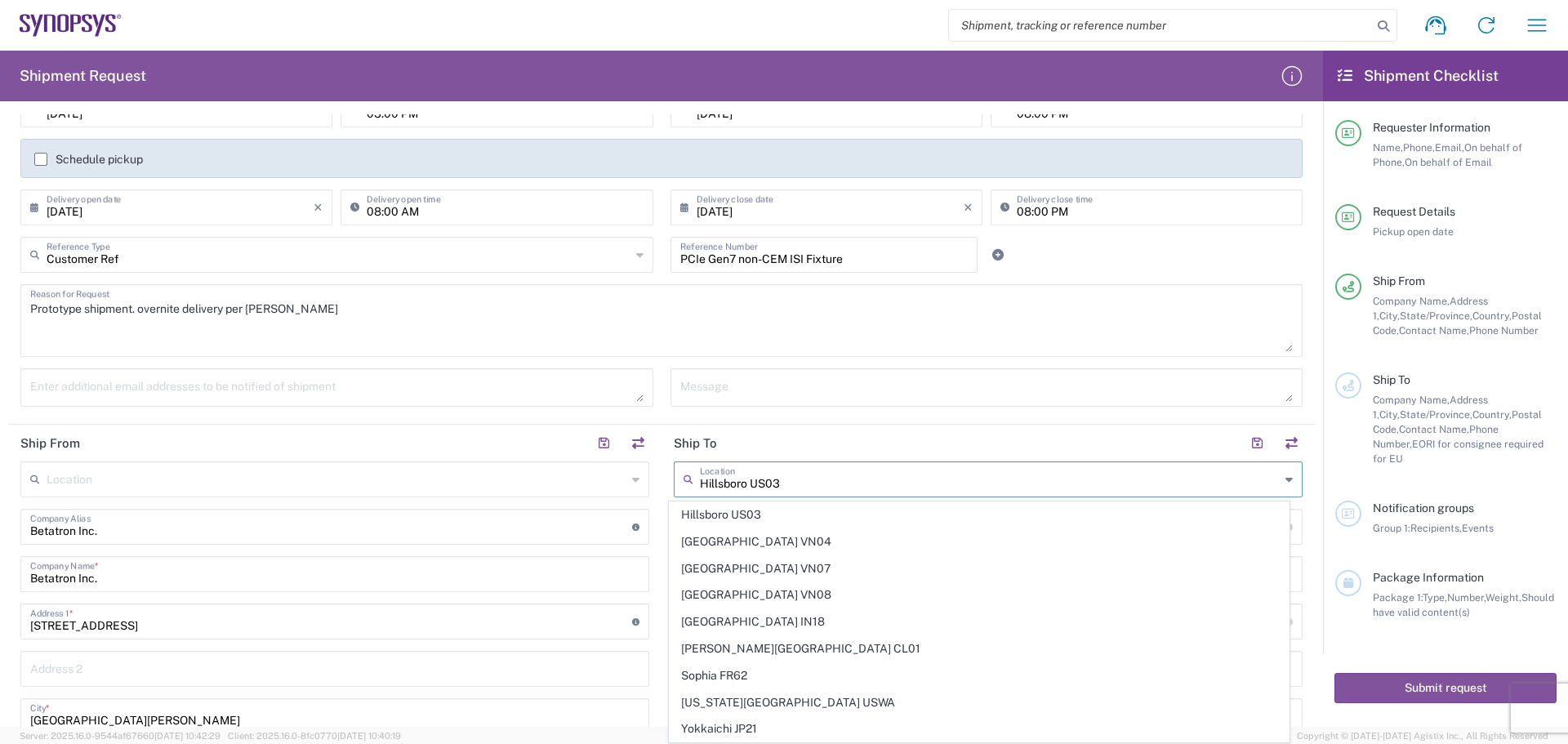
type input "Hillsboro"
type input "[US_STATE]"
type input "97124"
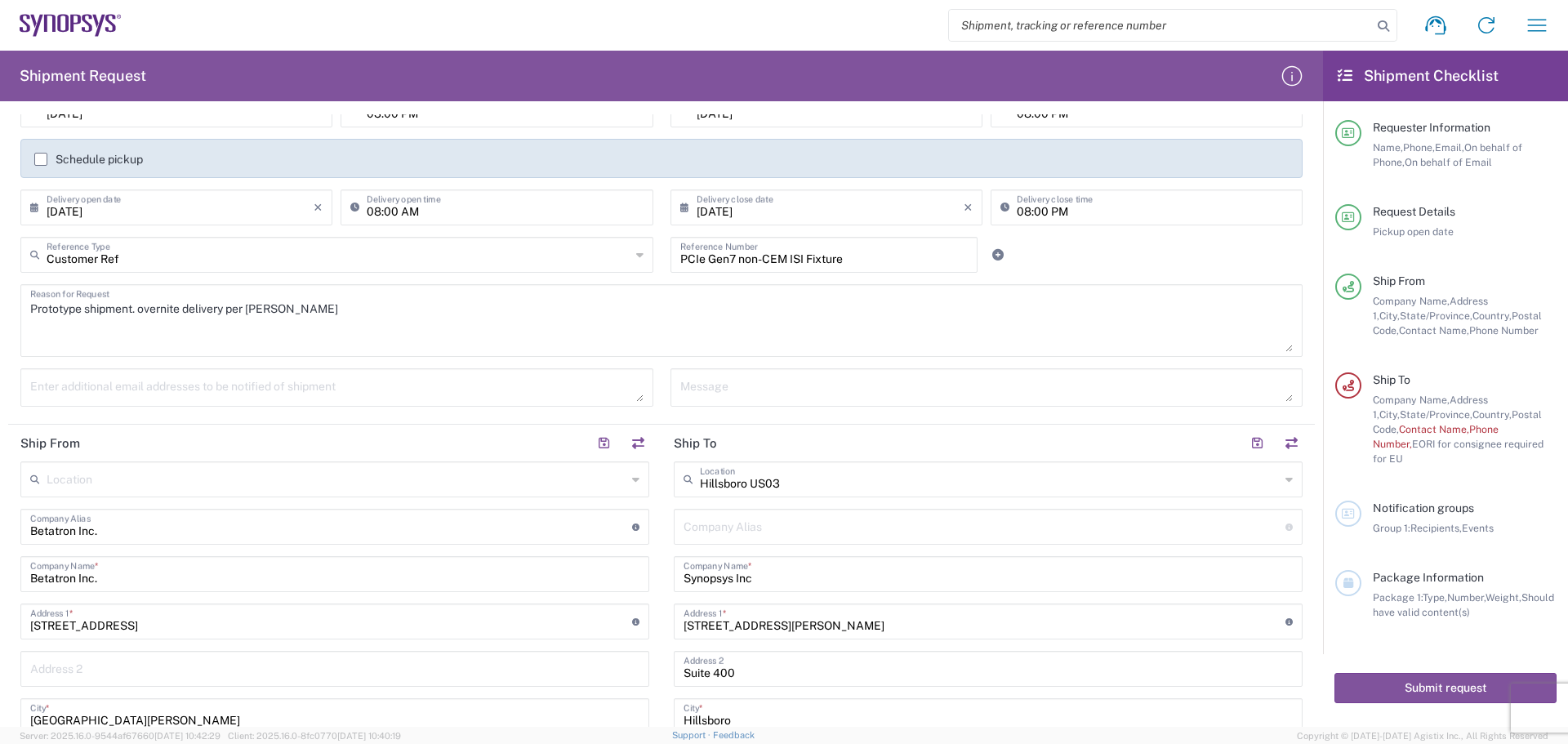
scroll to position [572, 0]
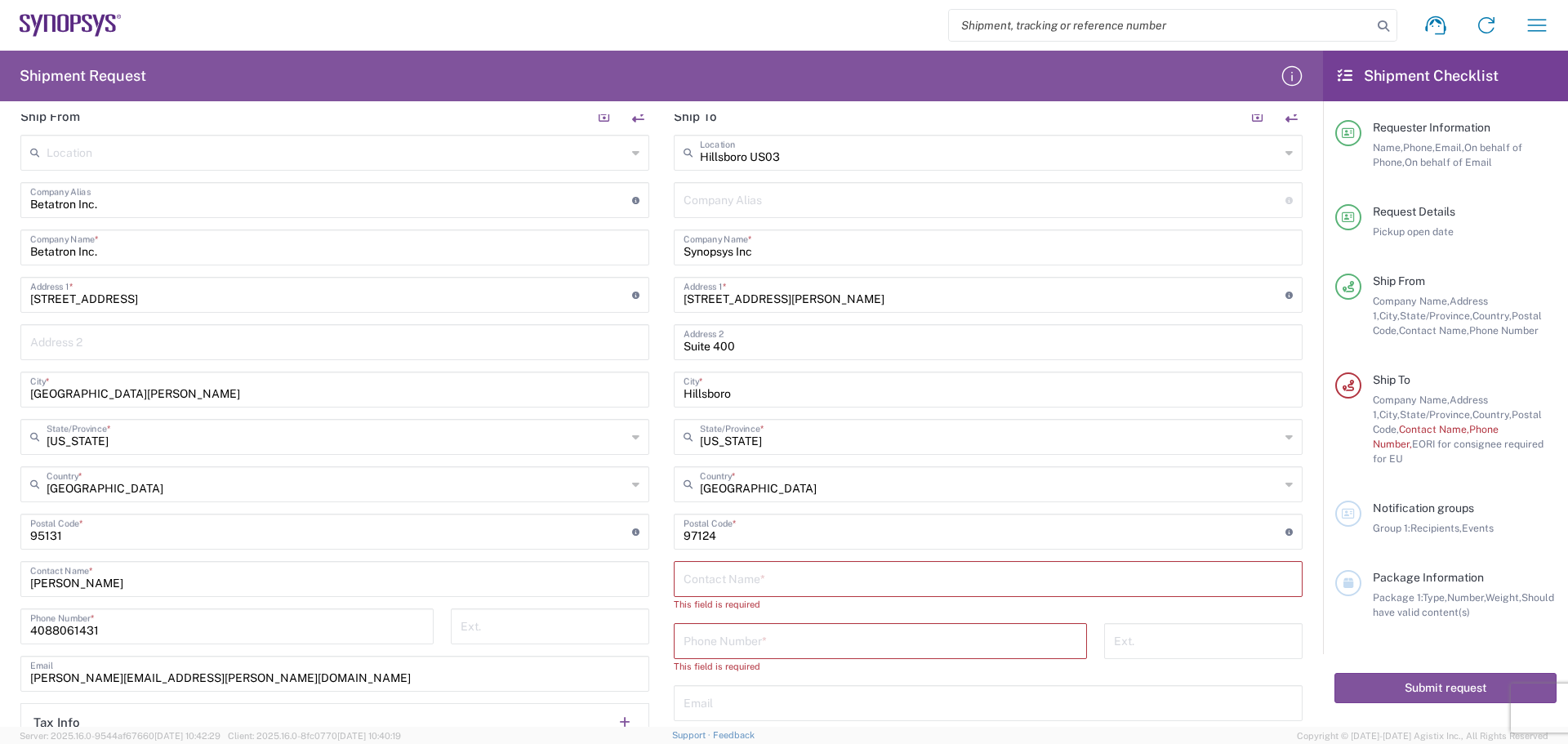
click at [687, 585] on input "text" at bounding box center [988, 577] width 609 height 29
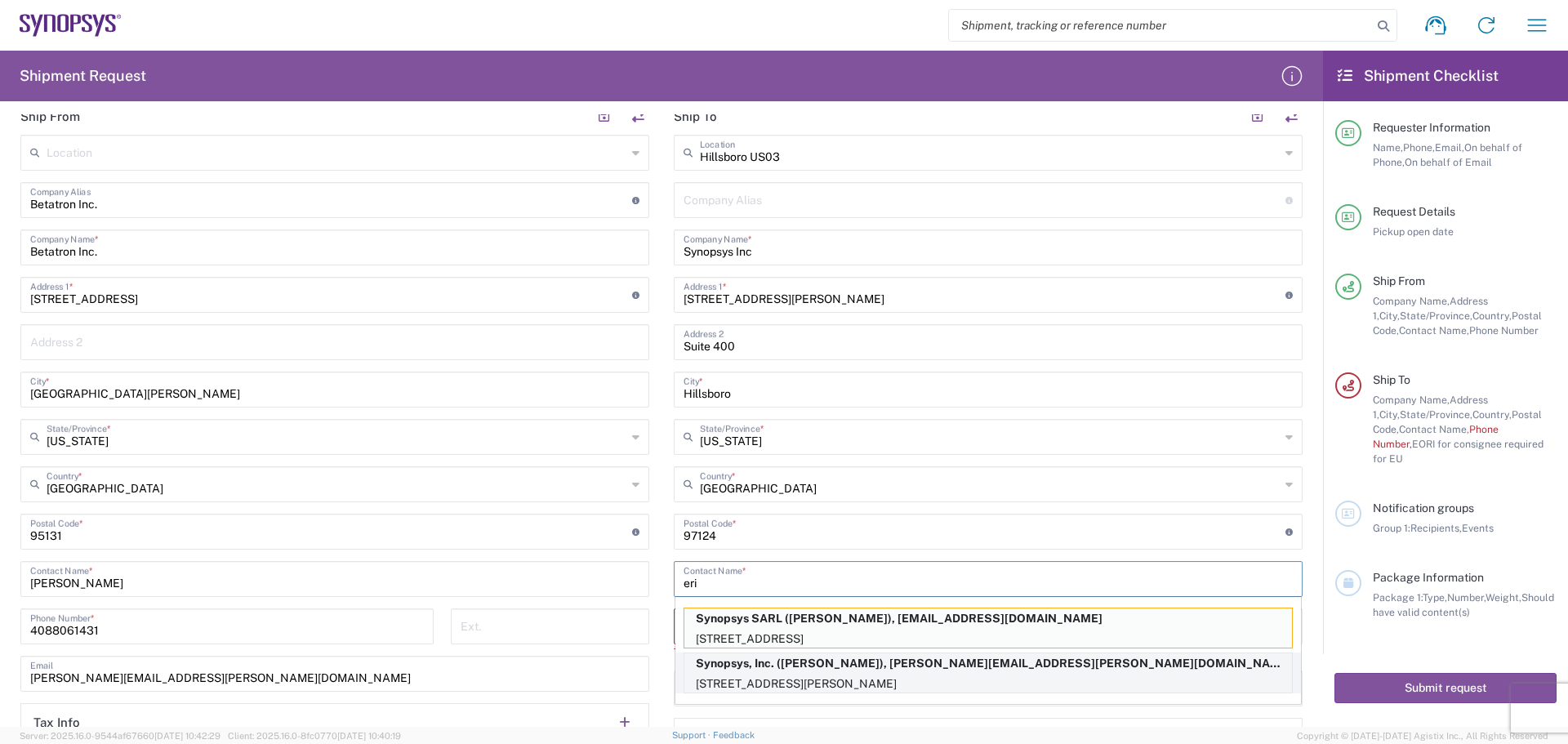
type input "eri"
click at [815, 675] on p "[STREET_ADDRESS][PERSON_NAME]" at bounding box center [988, 683] width 608 height 20
type input "Synopsys Hillsboro"
type input "Synopsys, Inc."
type input "[STREET_ADDRESS][PERSON_NAME]"
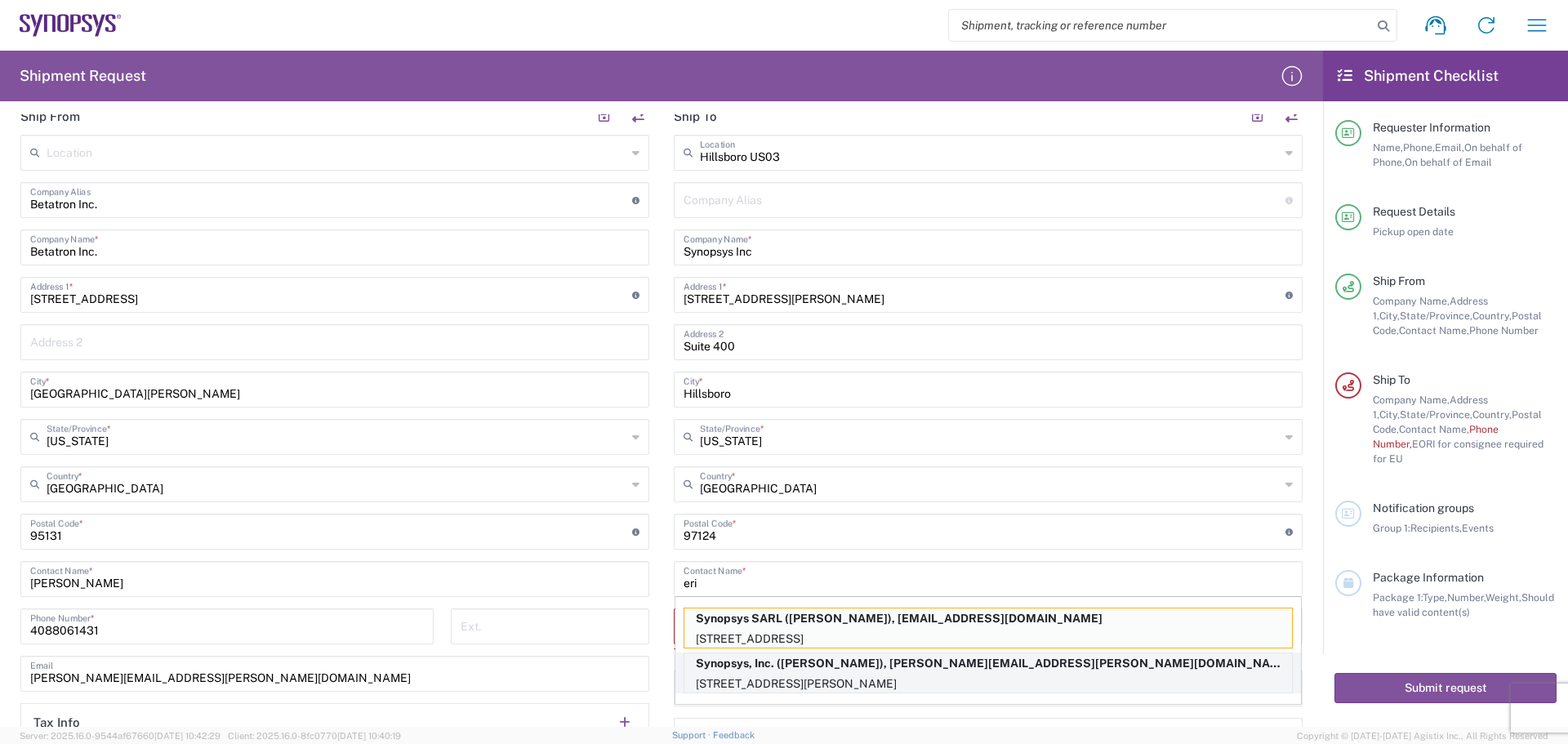
type input "[PERSON_NAME]"
type input "5038808195"
type input "[PERSON_NAME][EMAIL_ADDRESS][PERSON_NAME][DOMAIN_NAME]"
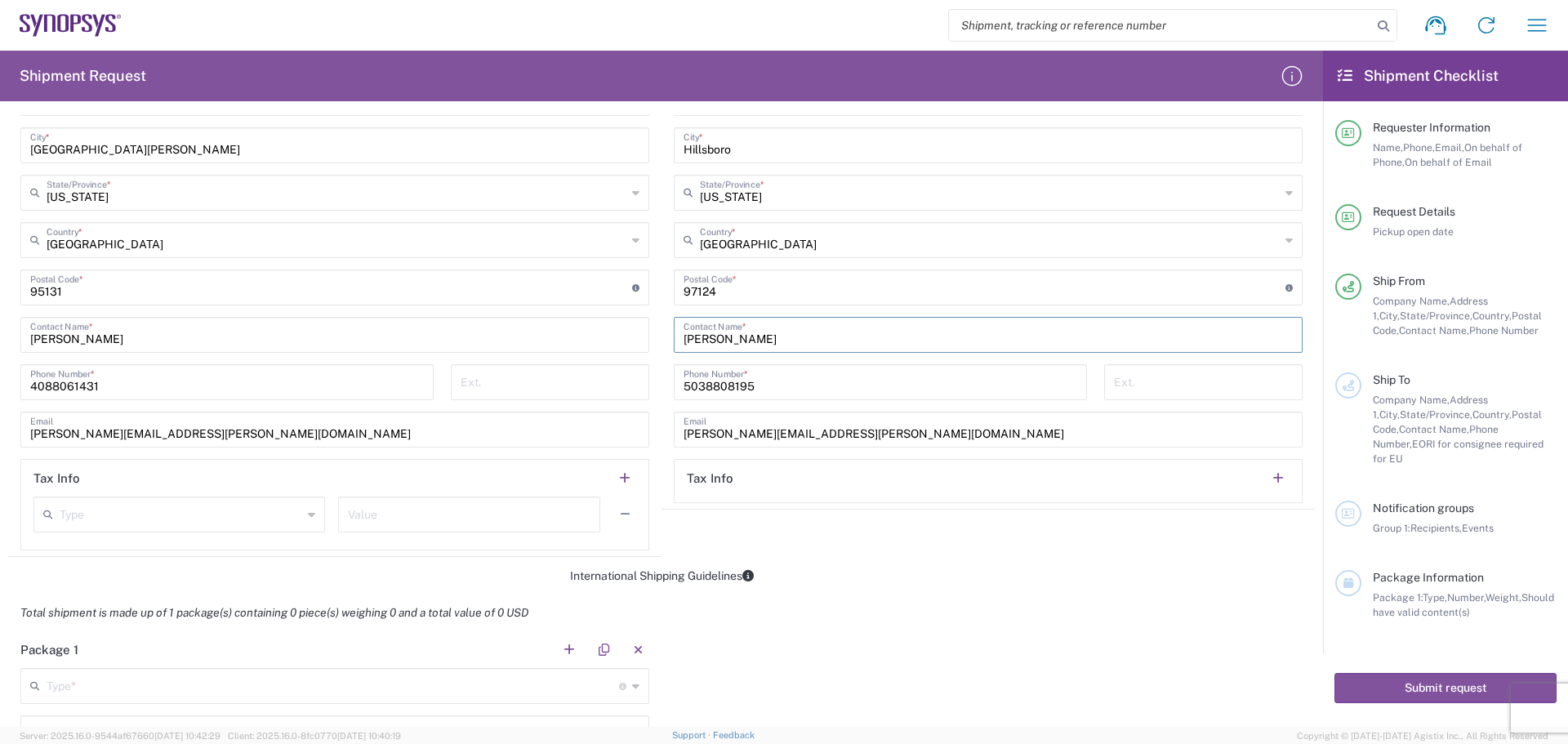
scroll to position [898, 0]
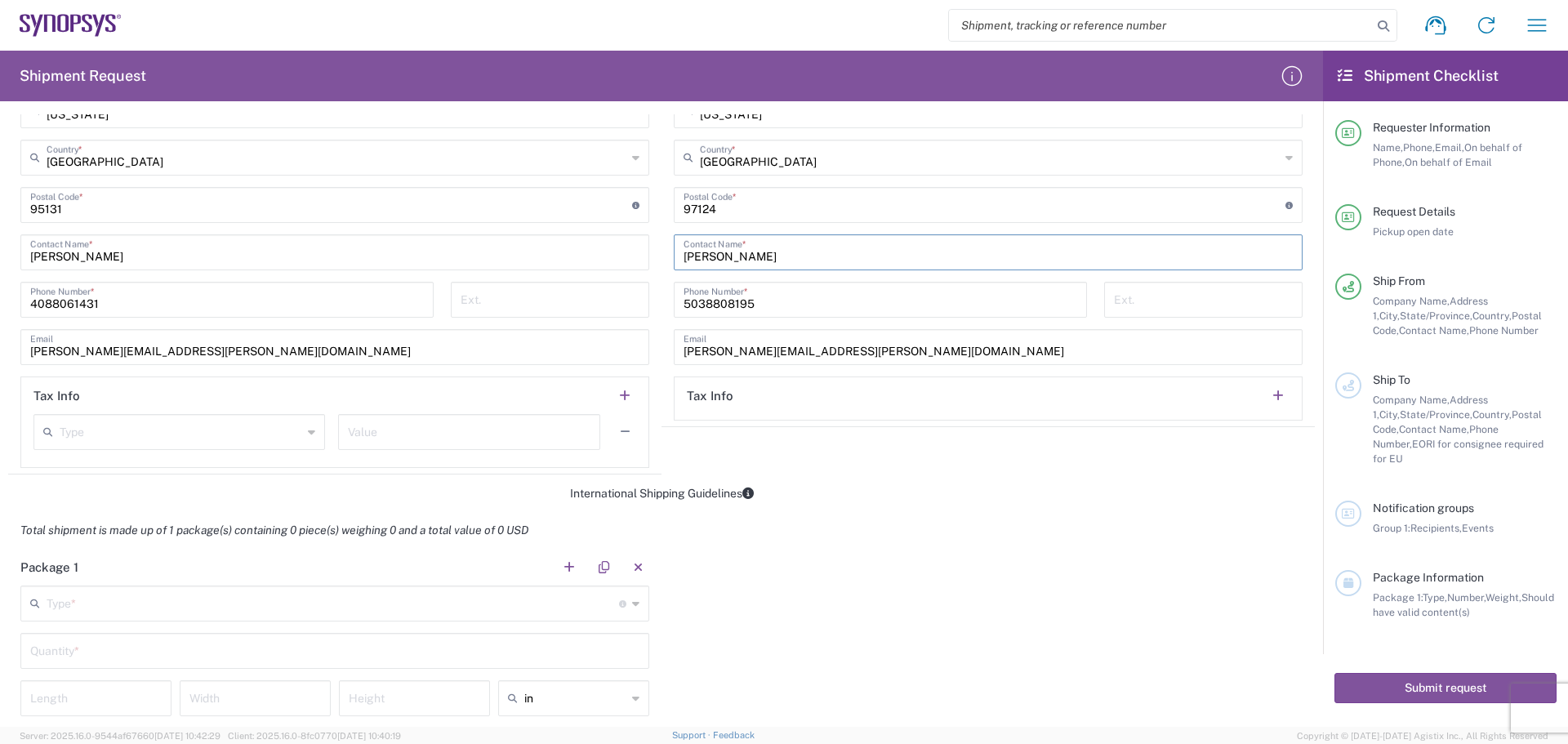
click at [81, 602] on input "text" at bounding box center [332, 602] width 573 height 29
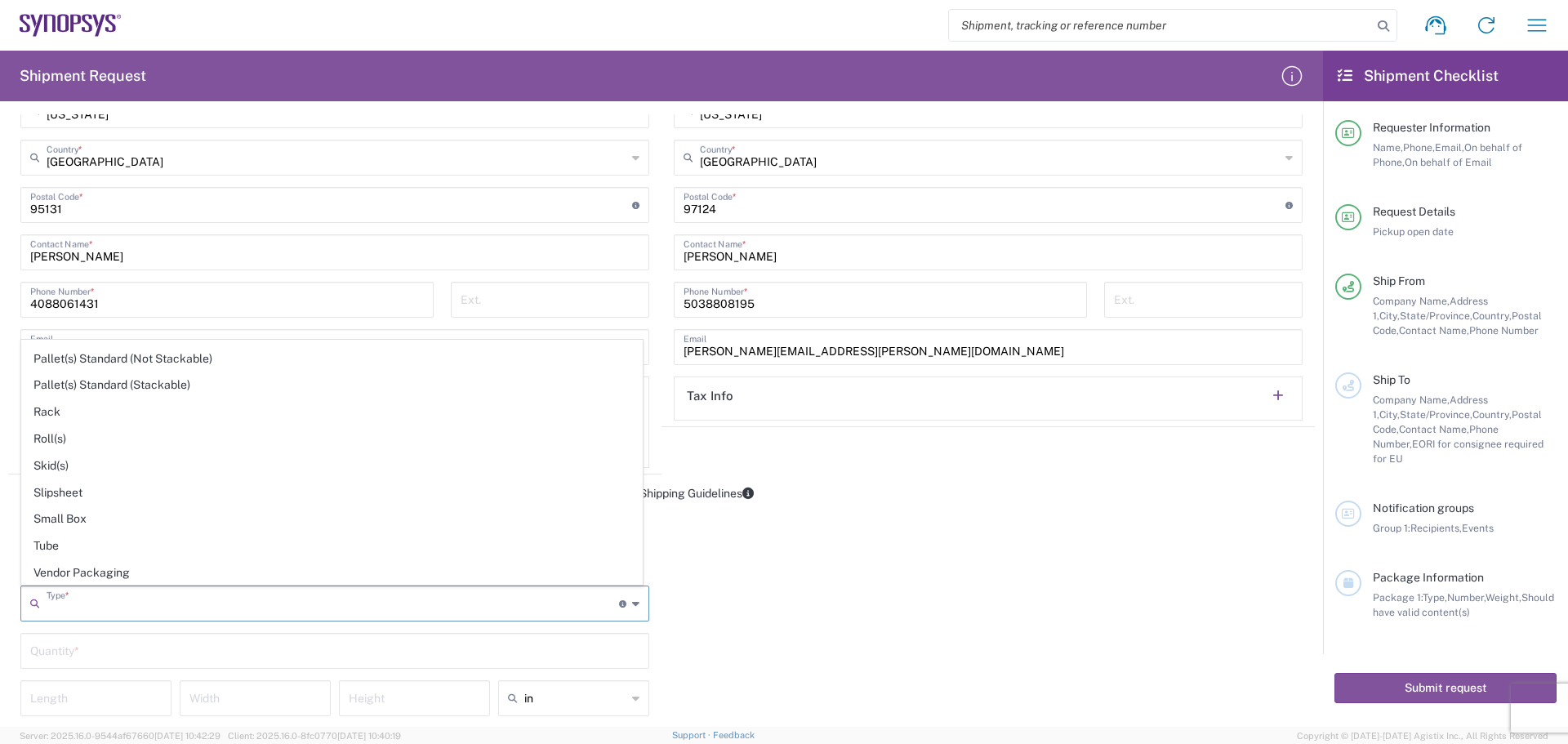
scroll to position [735, 0]
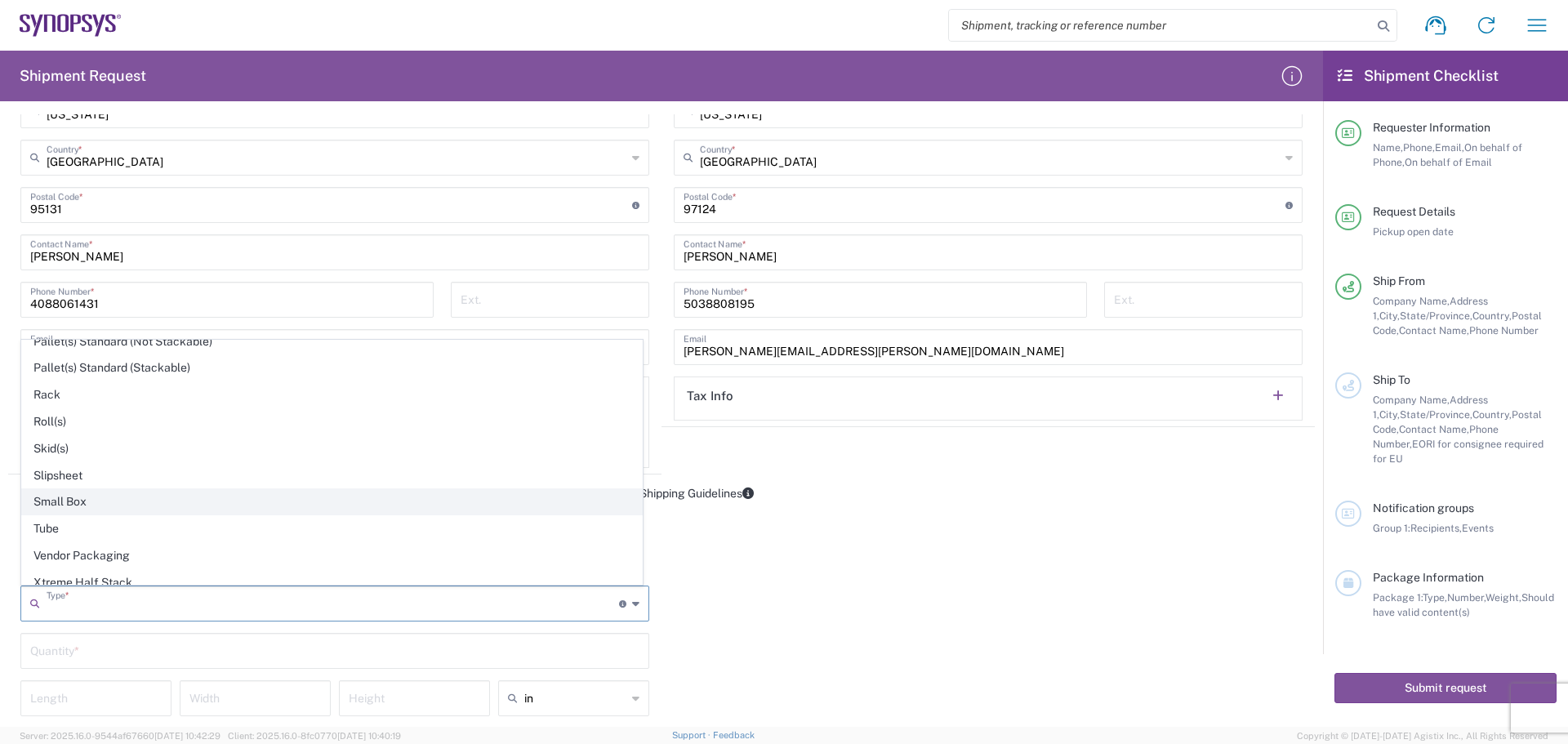
click at [150, 503] on span "Small Box" at bounding box center [332, 502] width 620 height 25
type input "Small Box"
type input "12.25"
type input "11"
type input "1.5"
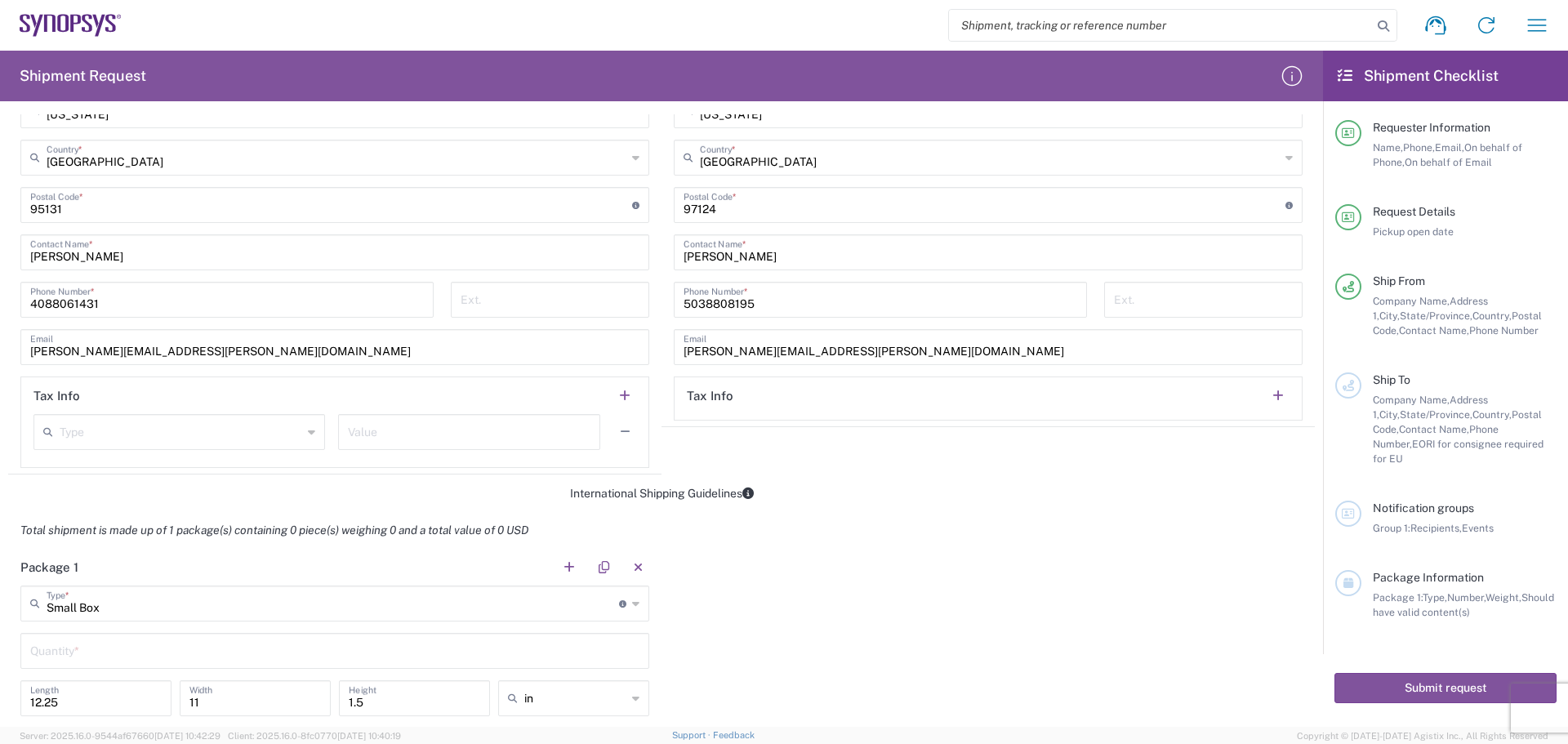
click at [54, 653] on input "text" at bounding box center [335, 650] width 609 height 29
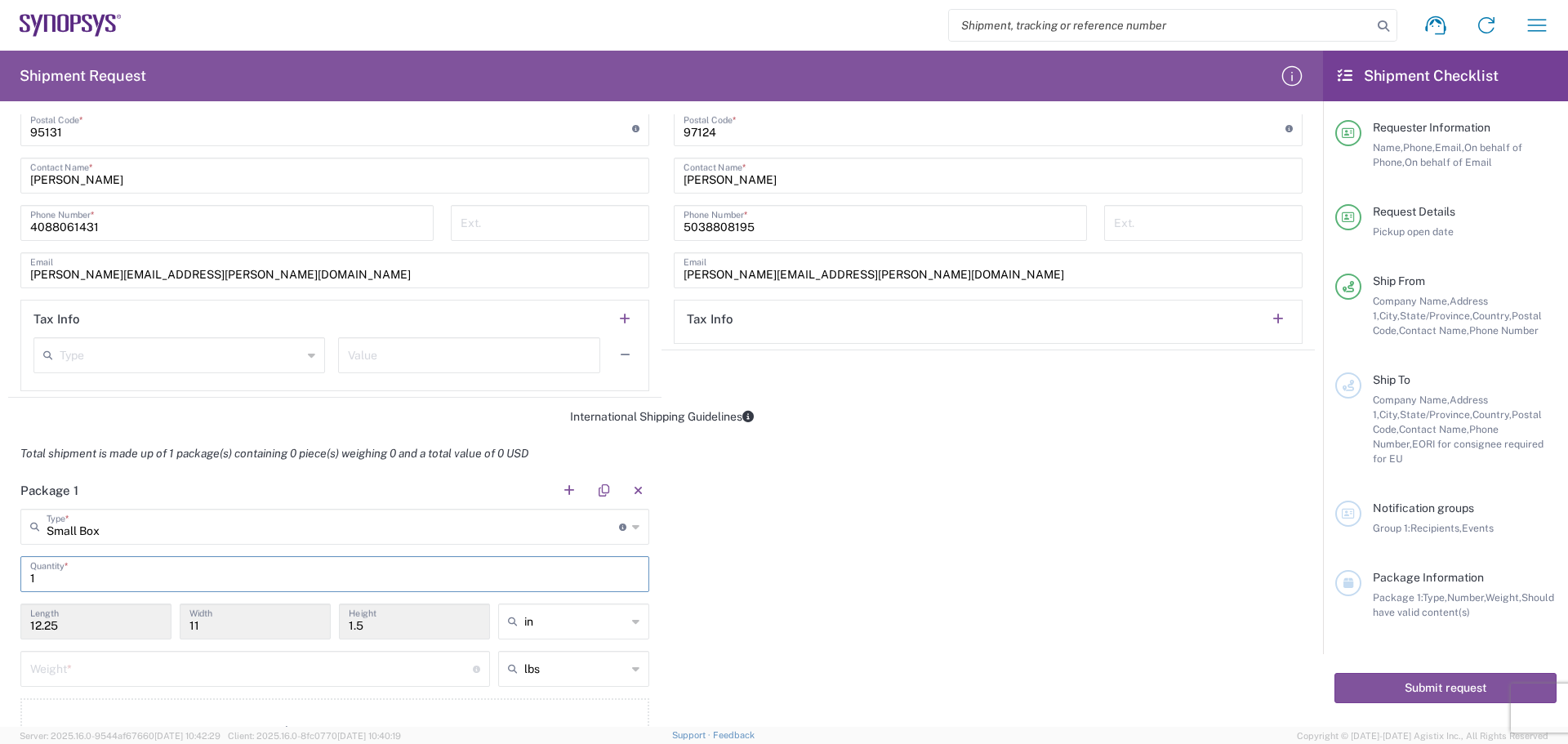
scroll to position [1062, 0]
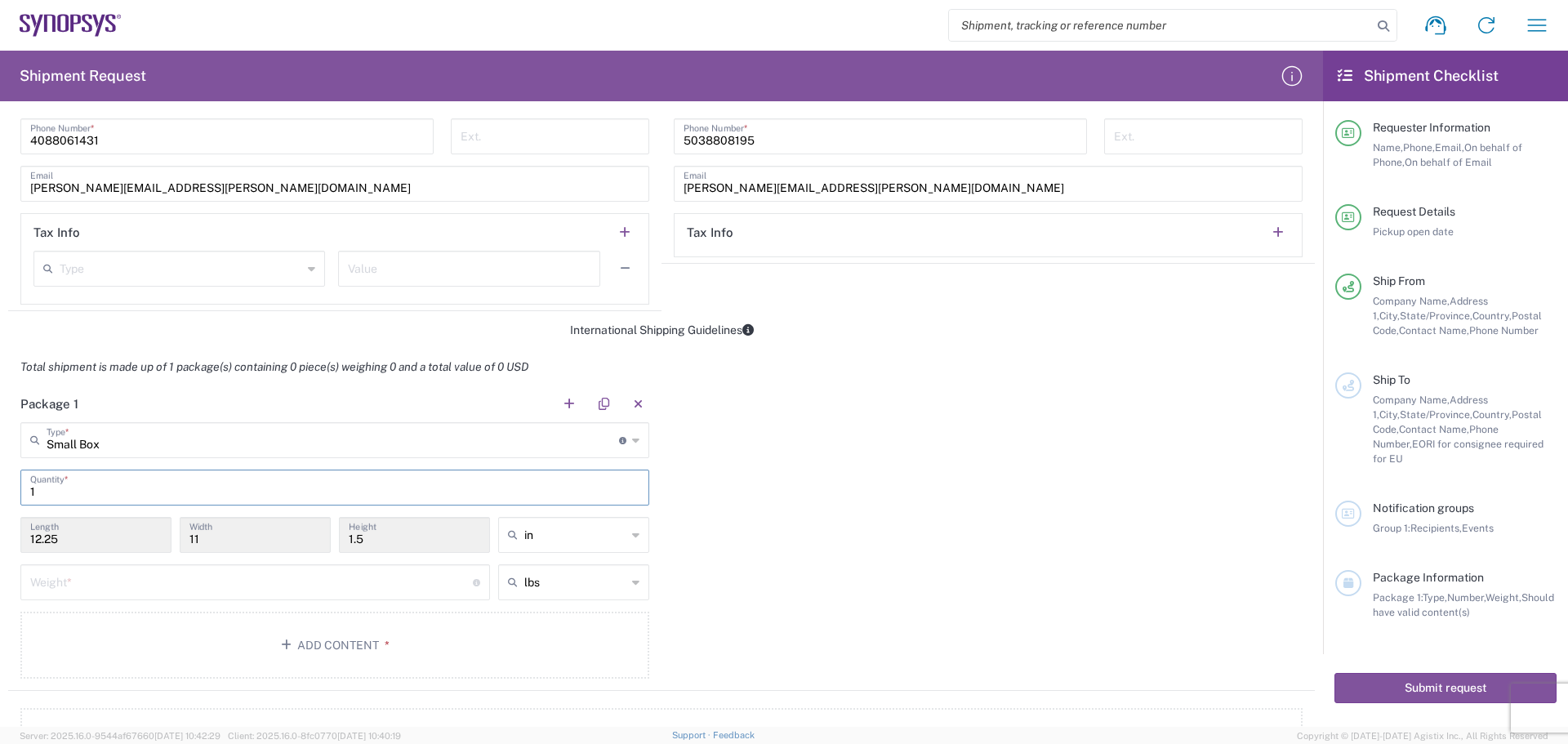
type input "1"
click at [68, 583] on input "number" at bounding box center [251, 581] width 443 height 29
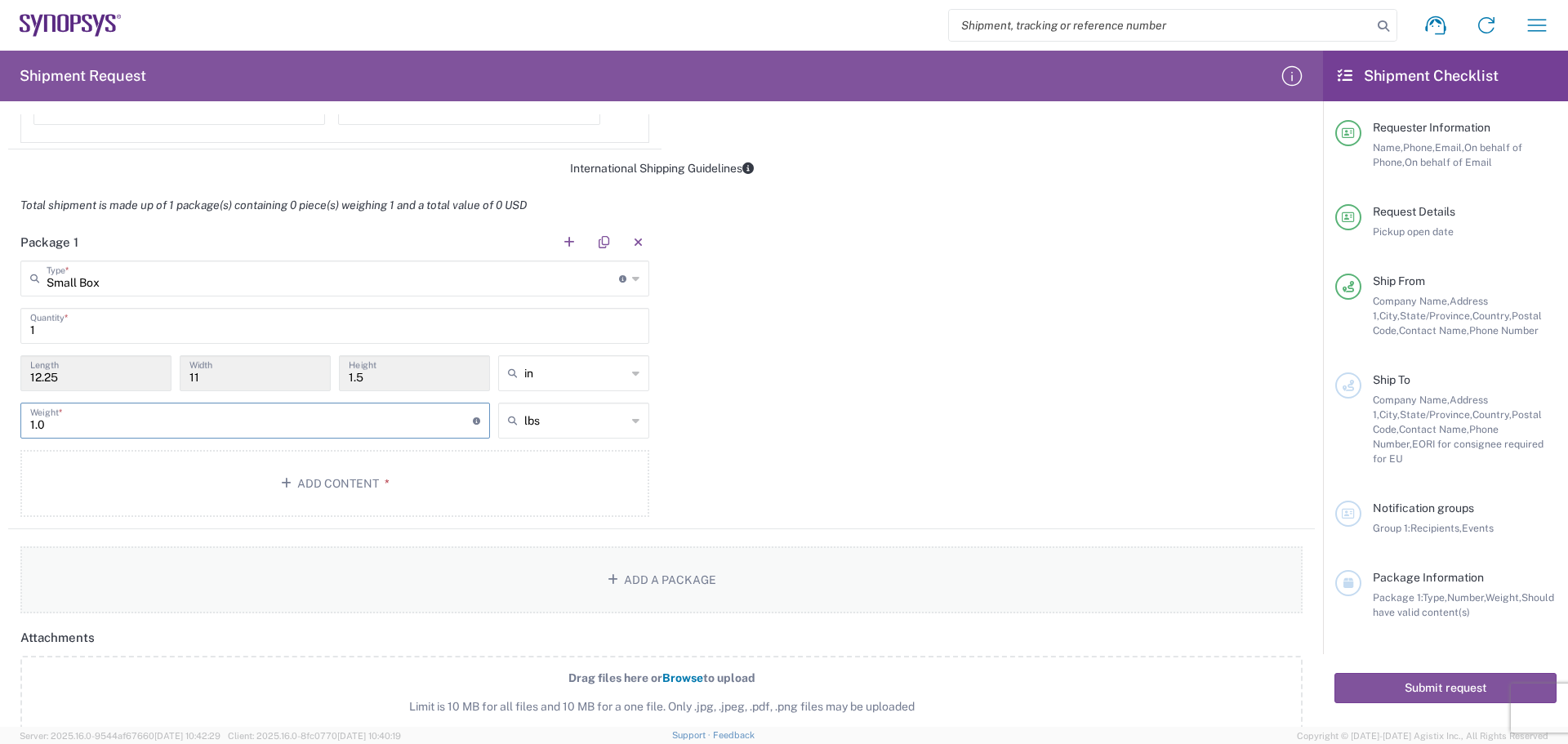
scroll to position [1225, 0]
type input "1.0"
click at [380, 492] on button "Add Content *" at bounding box center [335, 481] width 629 height 67
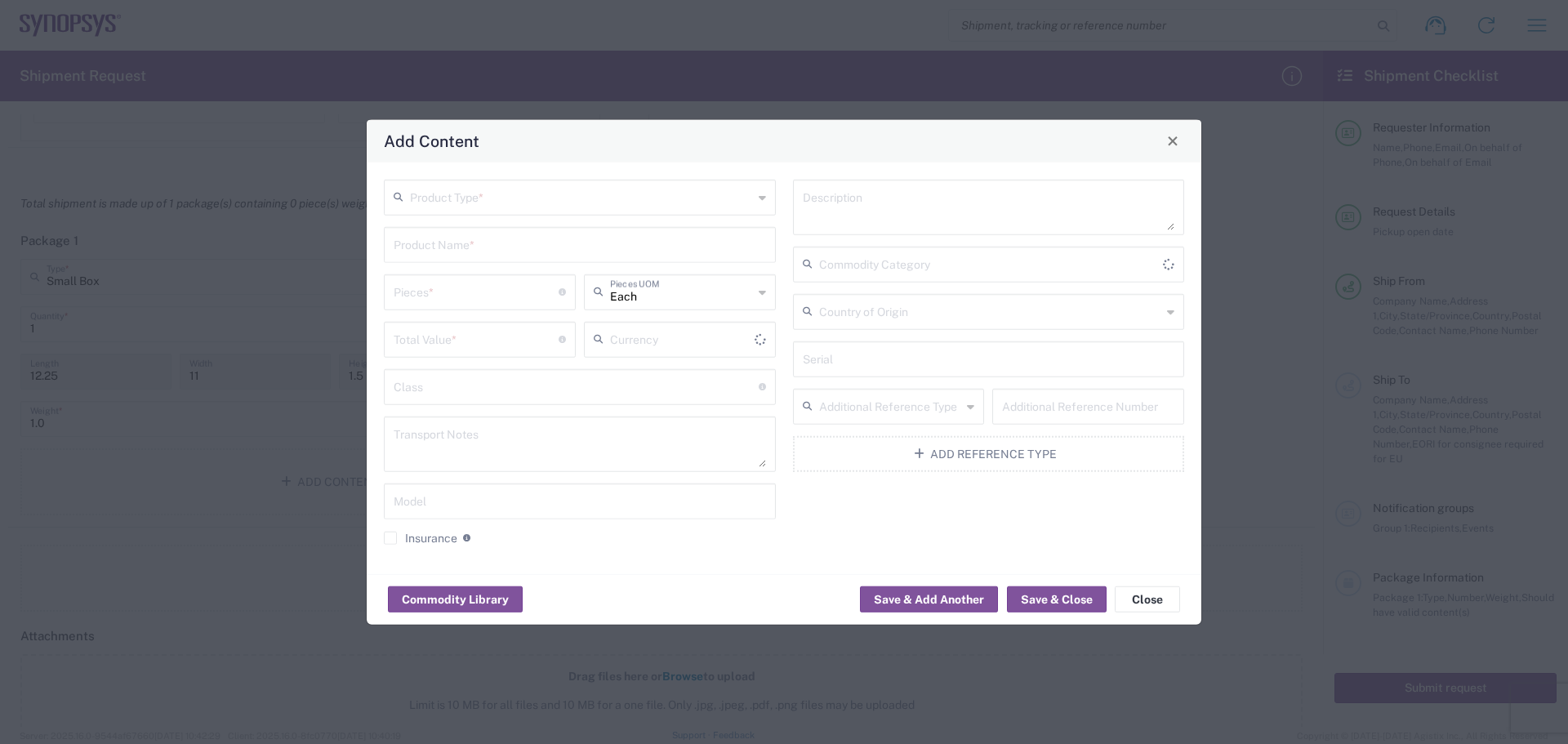
type input "US Dollar"
click at [760, 201] on icon at bounding box center [763, 196] width 7 height 26
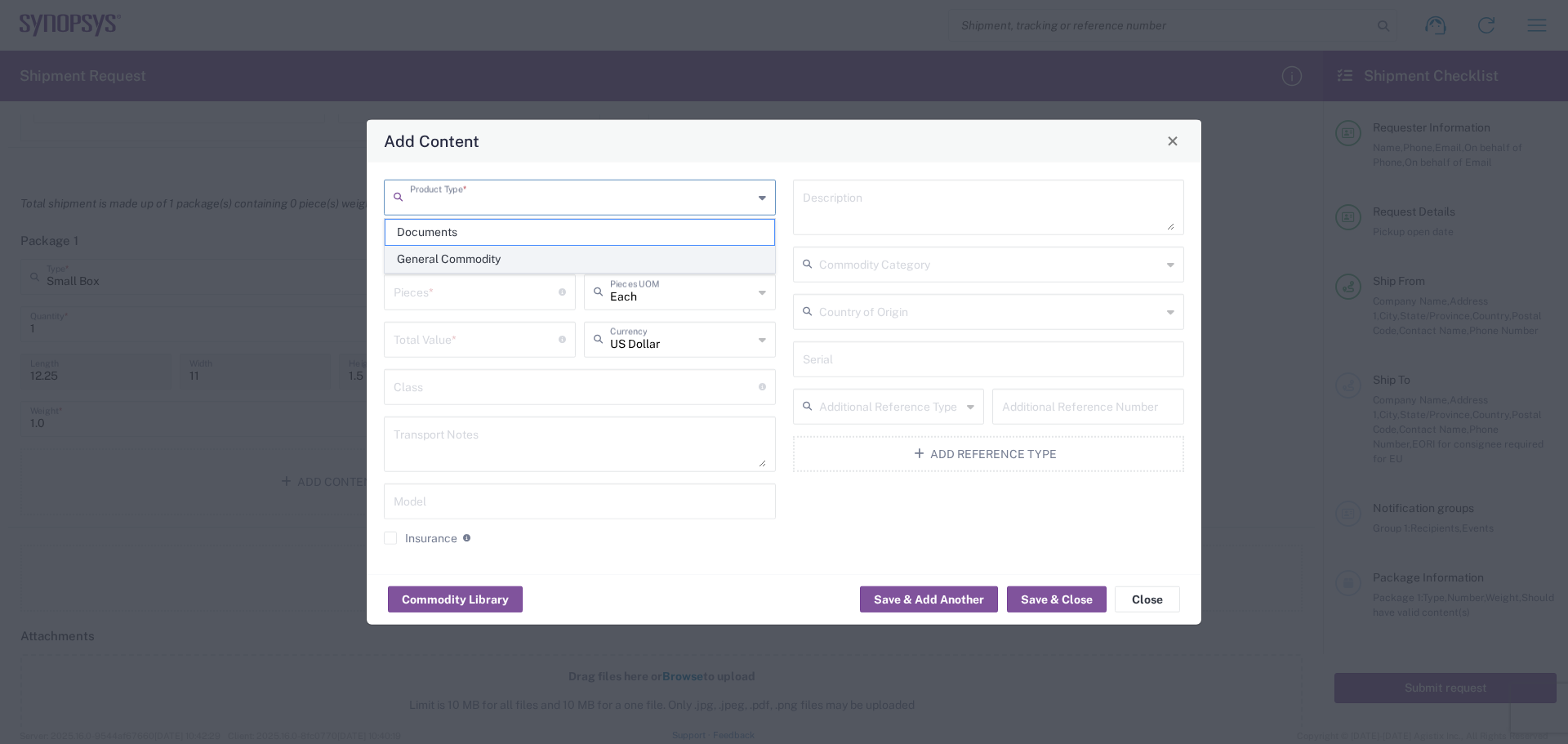
click at [615, 261] on span "General Commodity" at bounding box center [580, 259] width 388 height 25
type input "General Commodity"
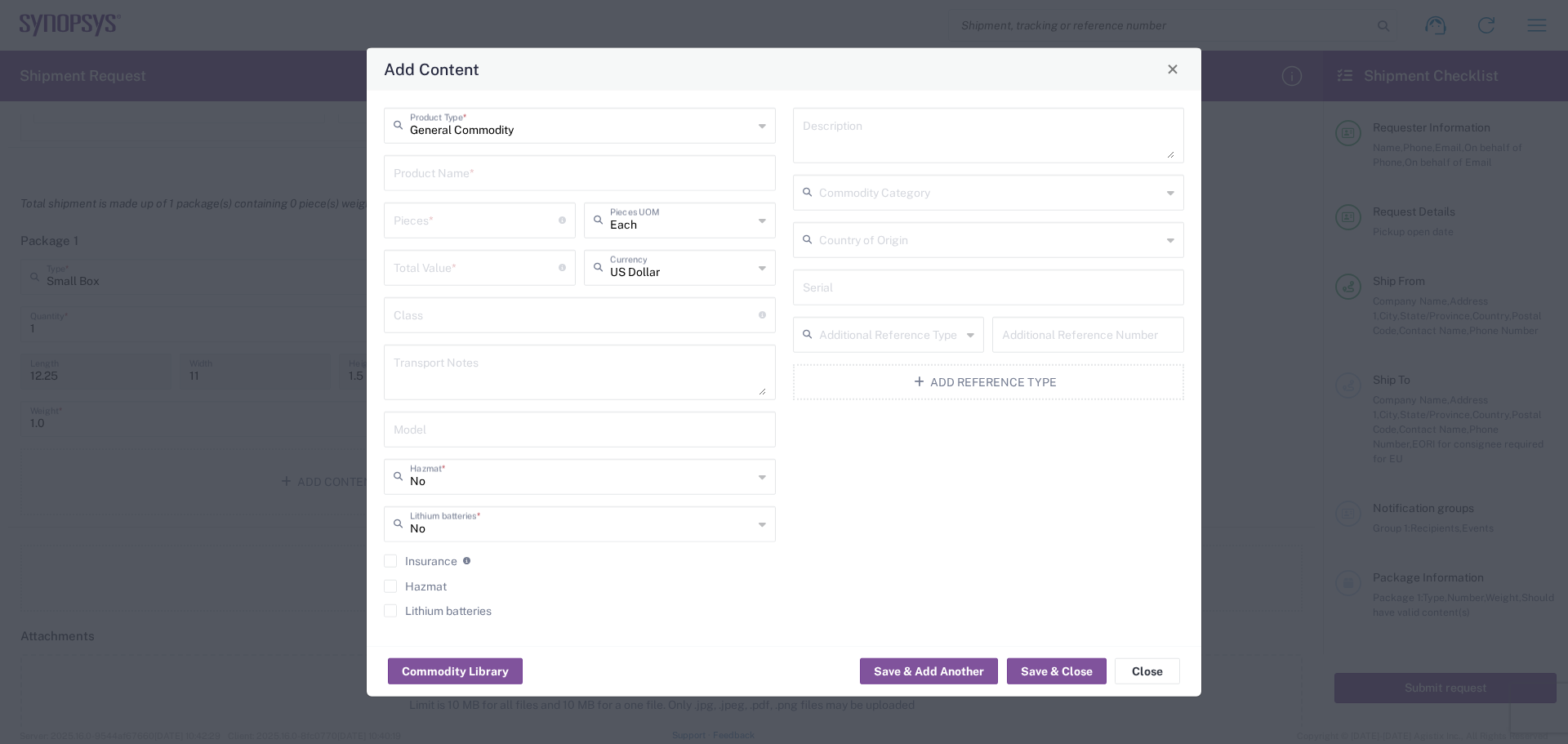
click at [504, 179] on input "text" at bounding box center [580, 171] width 372 height 29
type input "PCIe Gen7 non-CEM ISI Fixture low loss"
click at [529, 225] on input "number" at bounding box center [476, 218] width 165 height 29
type input "1"
click at [446, 274] on input "number" at bounding box center [476, 266] width 165 height 29
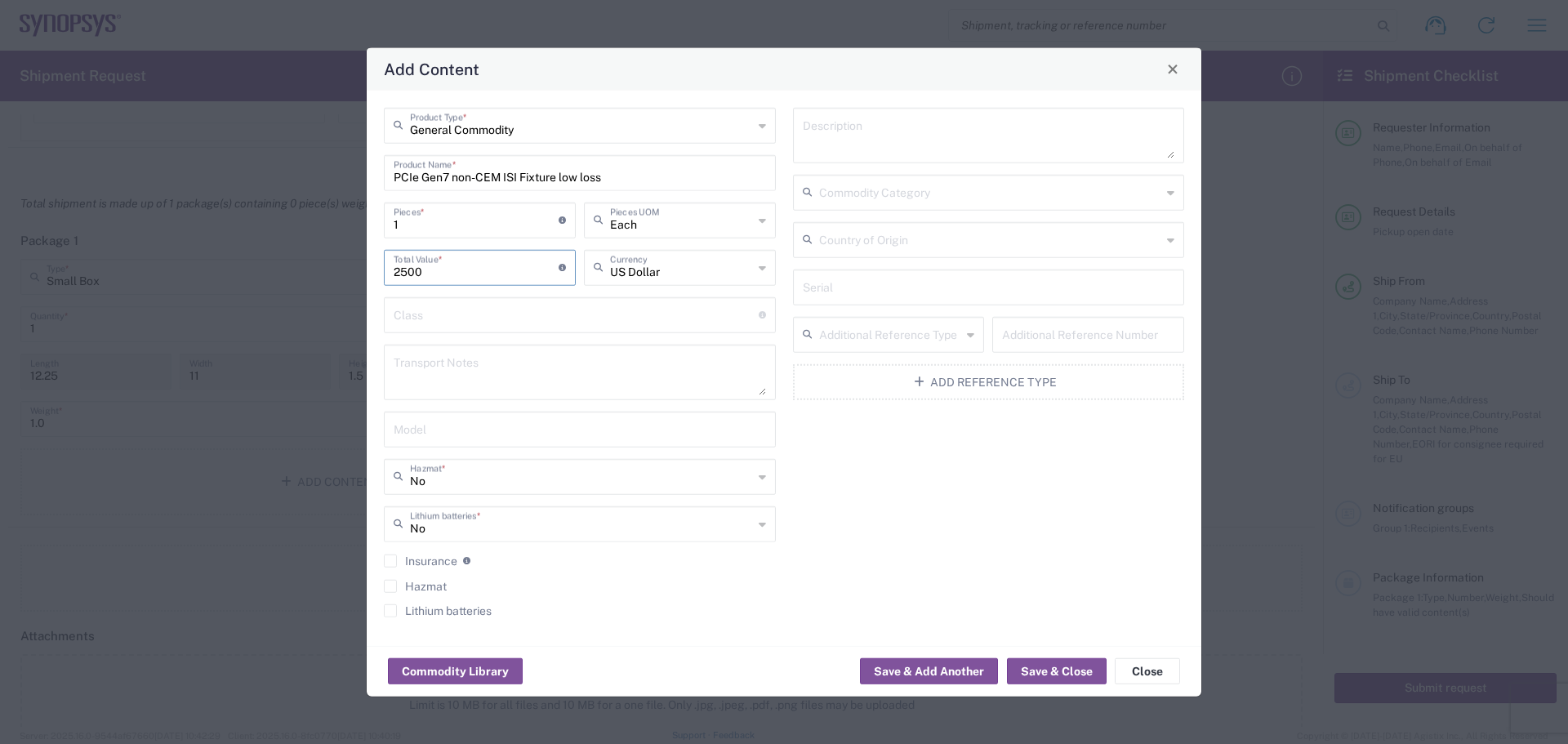
type input "2500"
click at [1172, 240] on icon at bounding box center [1171, 239] width 7 height 26
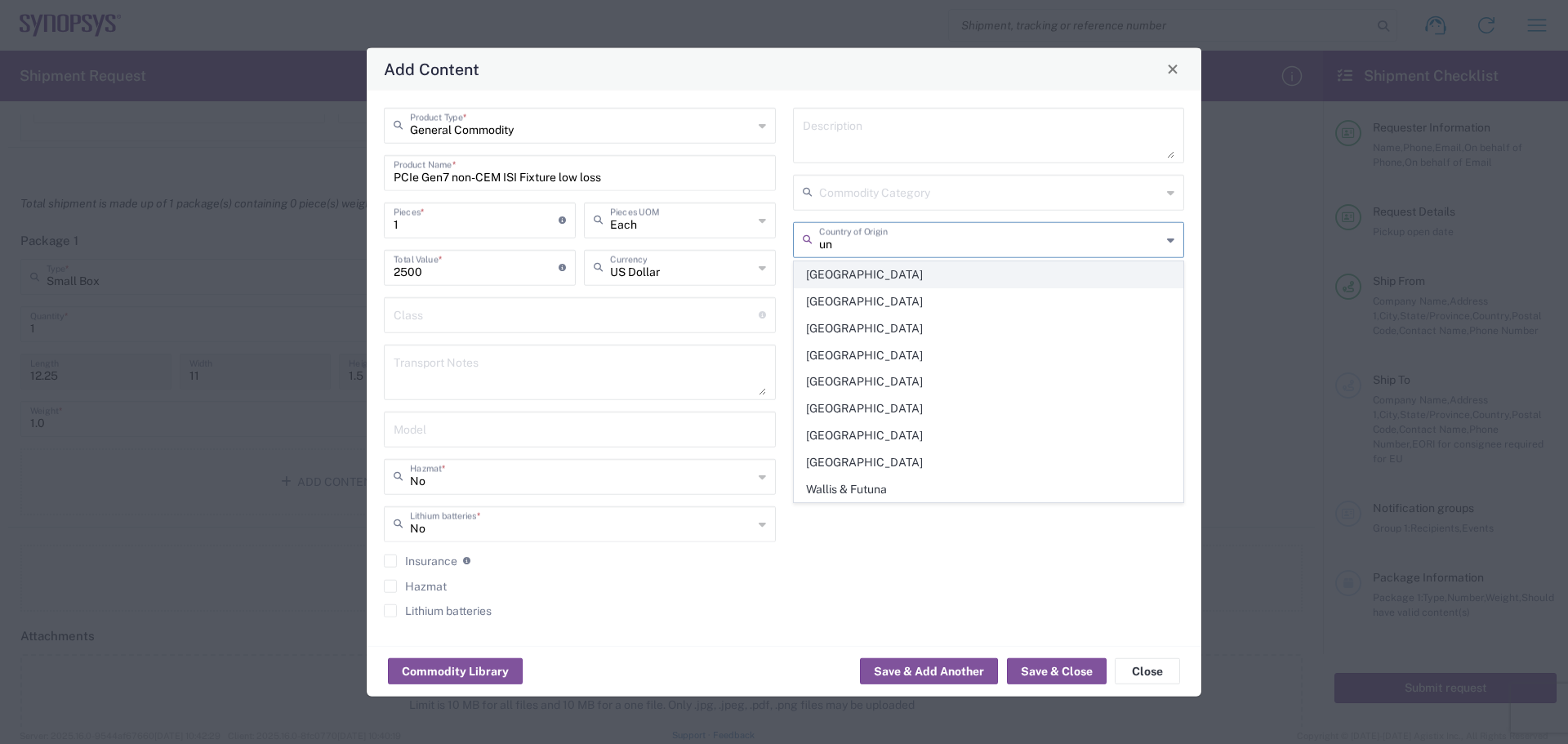
type input "[GEOGRAPHIC_DATA]"
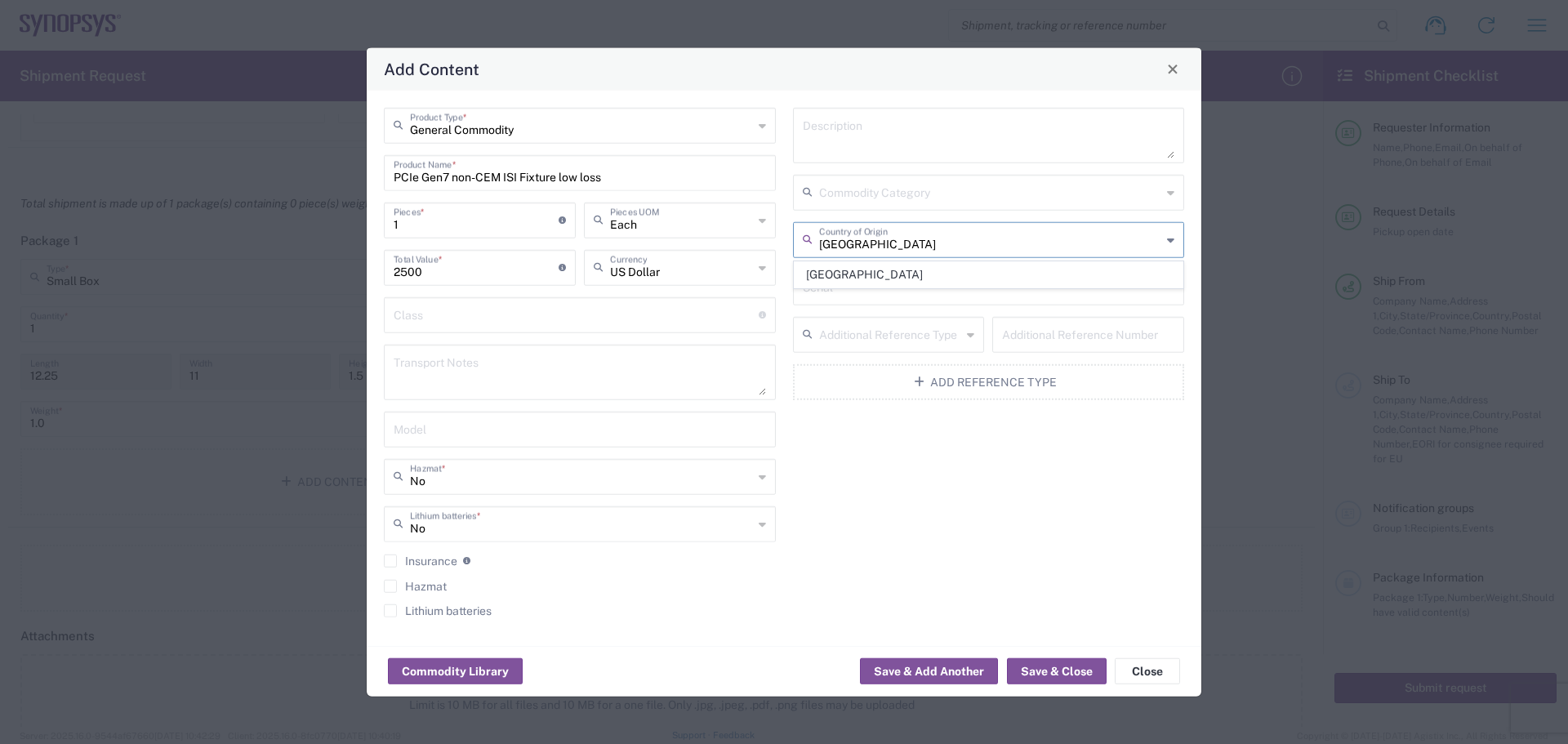
click at [932, 277] on span "[GEOGRAPHIC_DATA]" at bounding box center [989, 274] width 388 height 25
click at [1069, 674] on button "Save & Close" at bounding box center [1057, 671] width 100 height 26
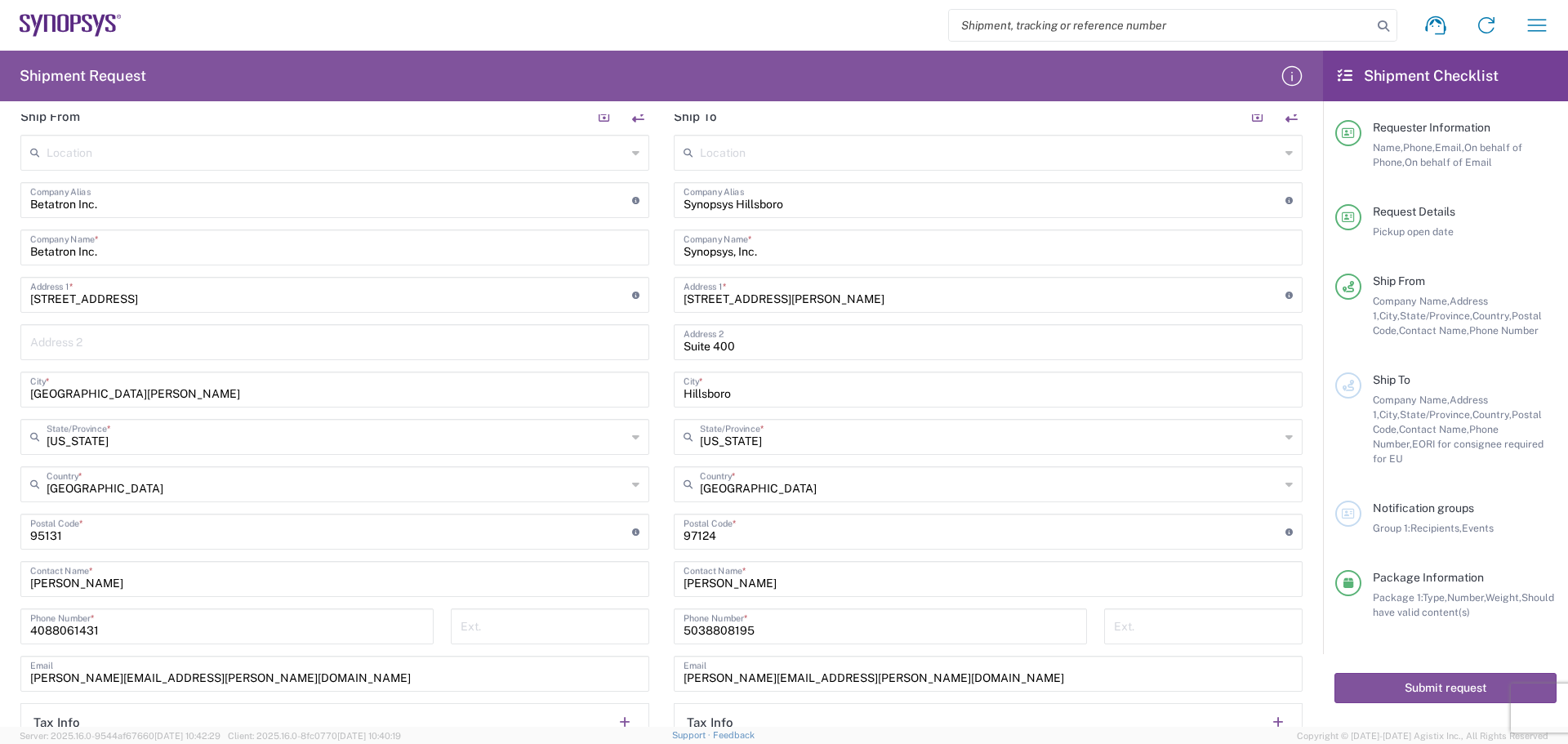
scroll to position [898, 0]
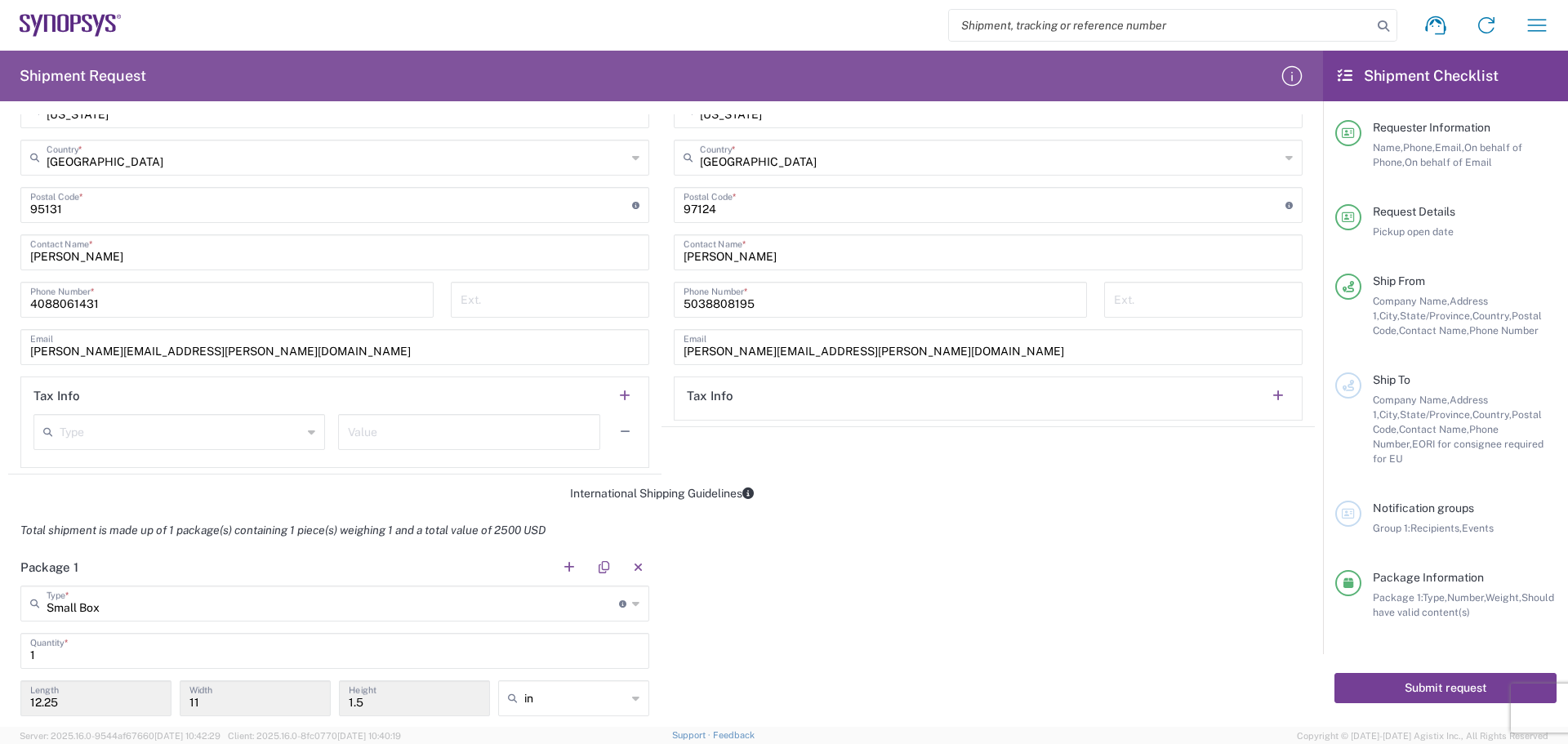
click at [1420, 673] on button "Submit request" at bounding box center [1445, 688] width 222 height 30
